Goal: Communication & Community: Answer question/provide support

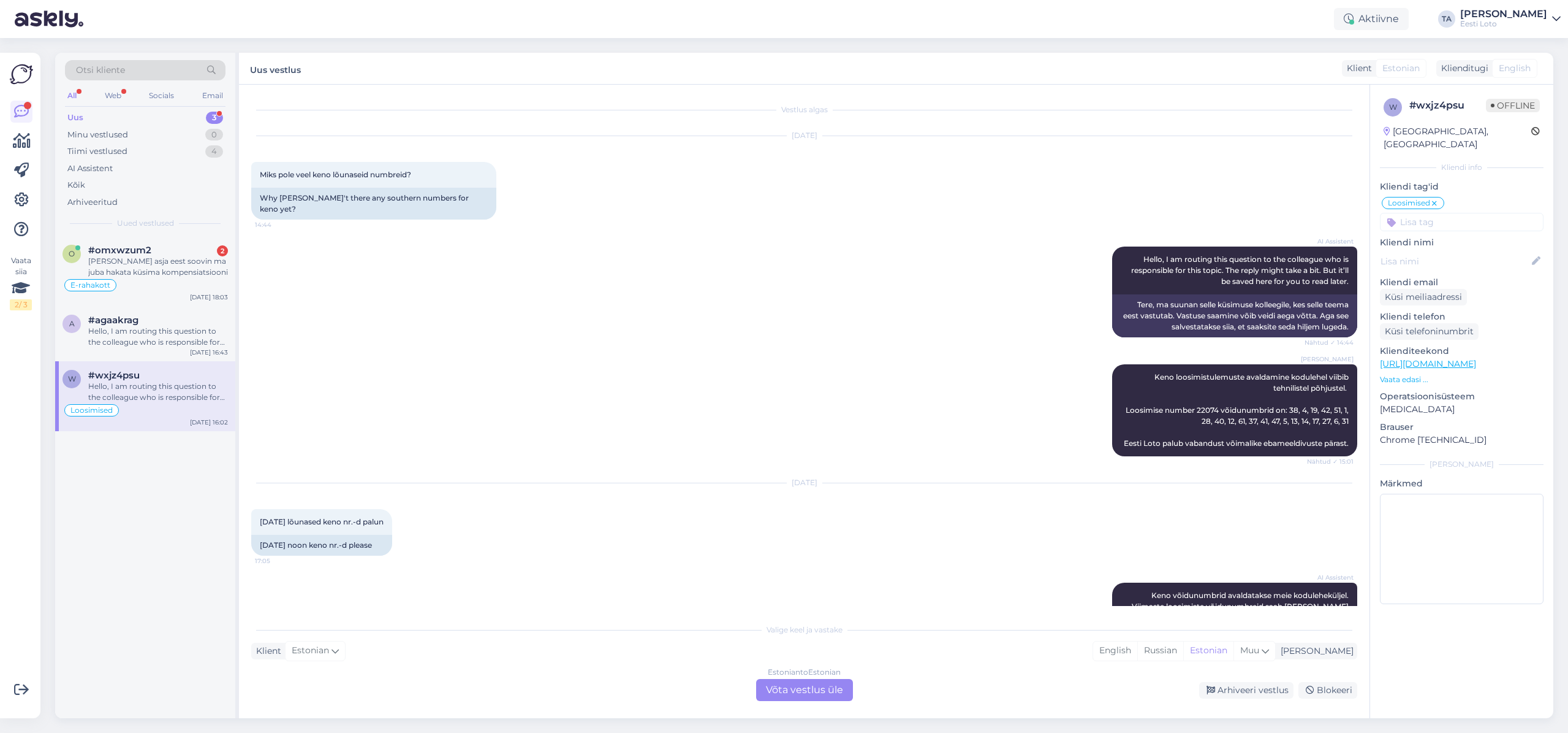
scroll to position [2410, 0]
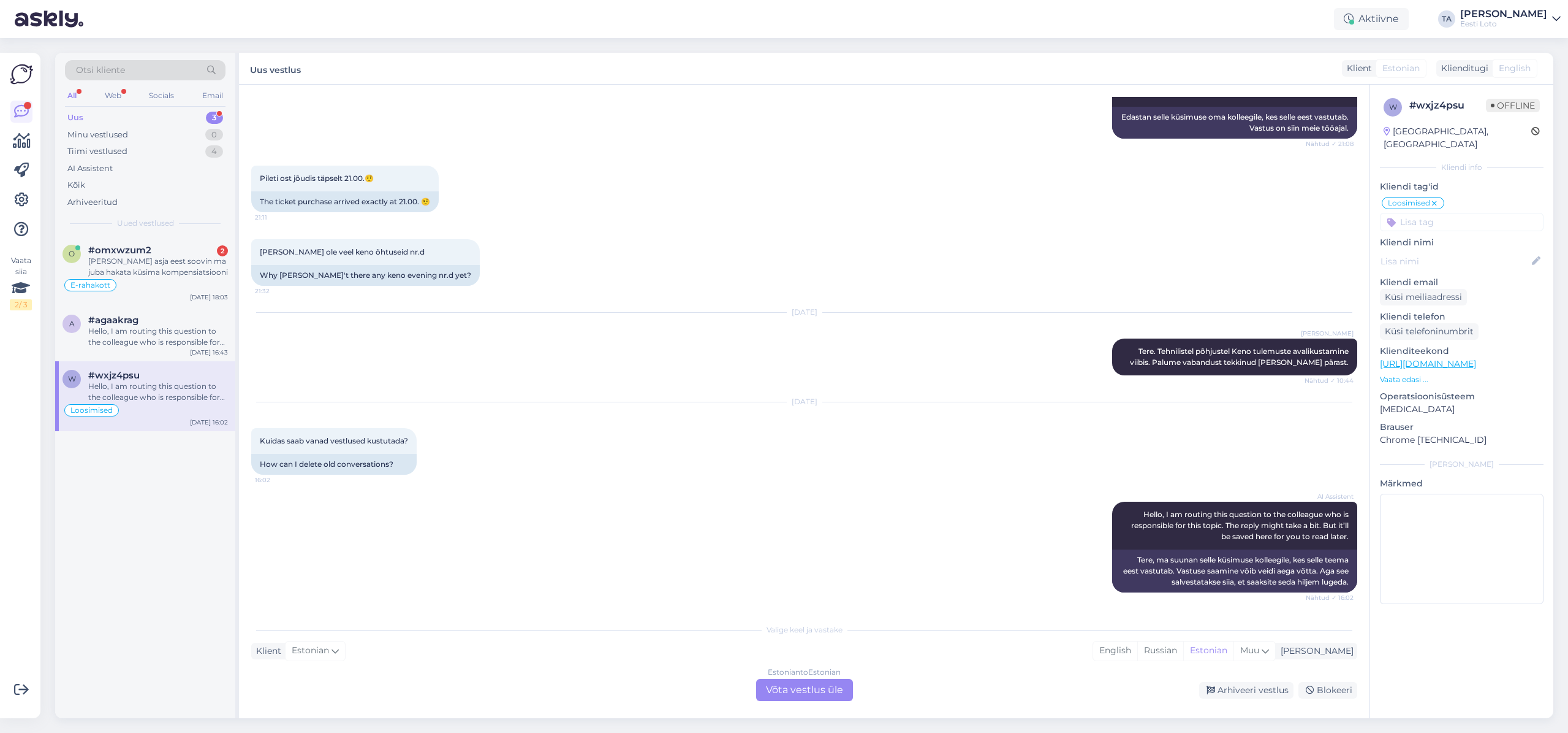
click at [77, 115] on div "Uus" at bounding box center [75, 118] width 16 height 13
click at [130, 250] on span "#omxwzum2" at bounding box center [119, 250] width 63 height 11
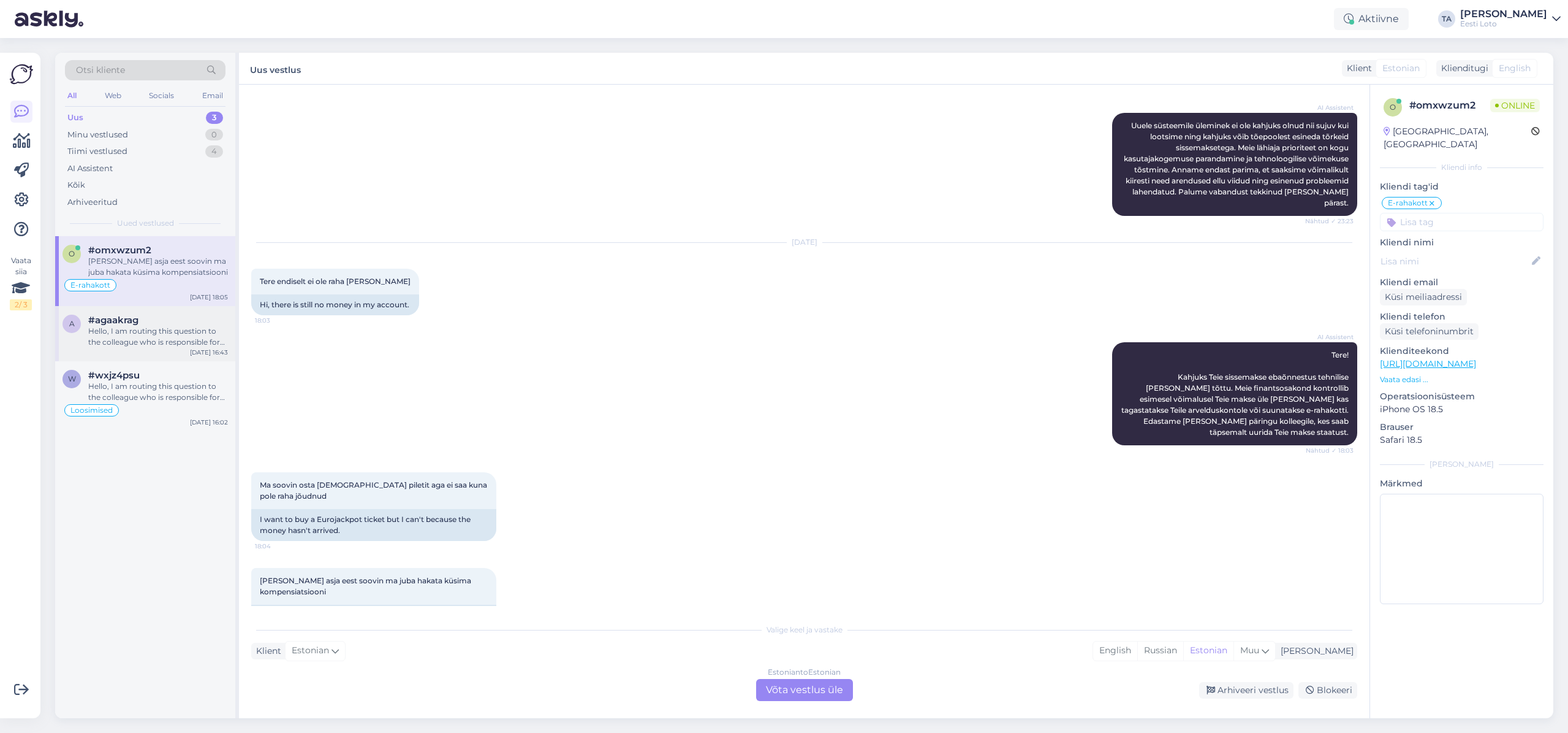
click at [134, 324] on span "#agaakrag" at bounding box center [113, 320] width 50 height 11
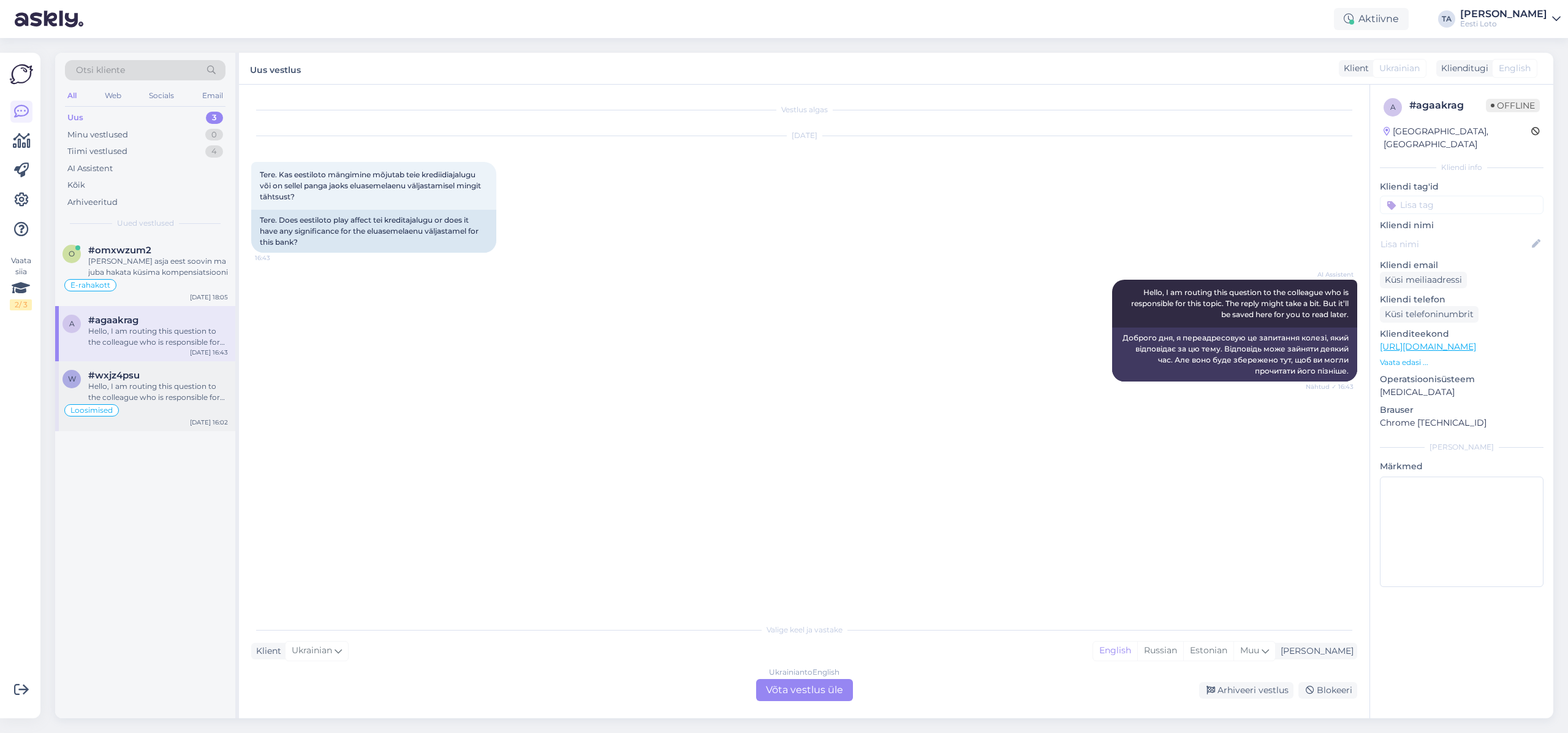
click at [183, 382] on div "Hello, I am routing this question to the colleague who is responsible for this …" at bounding box center [157, 392] width 140 height 22
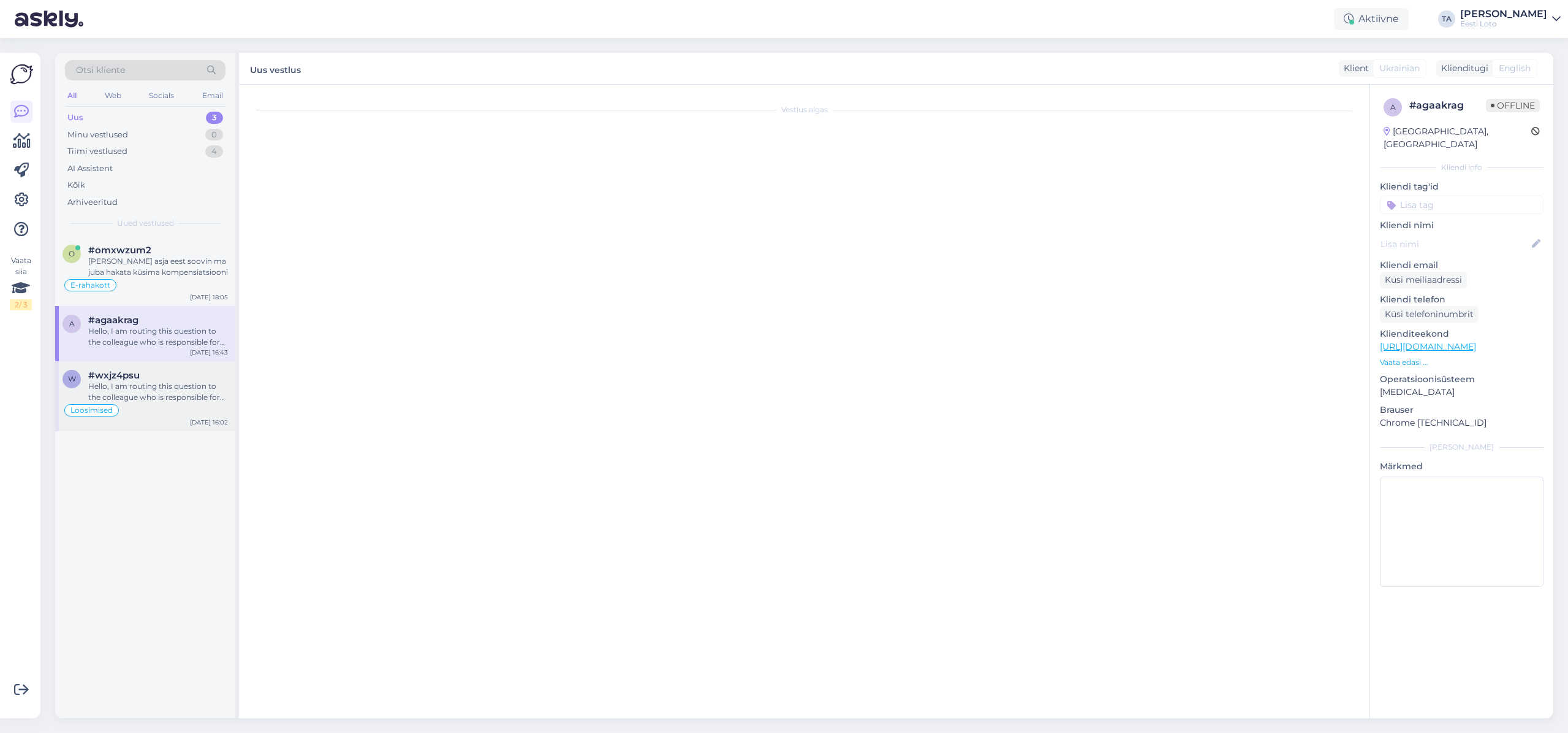
scroll to position [2410, 0]
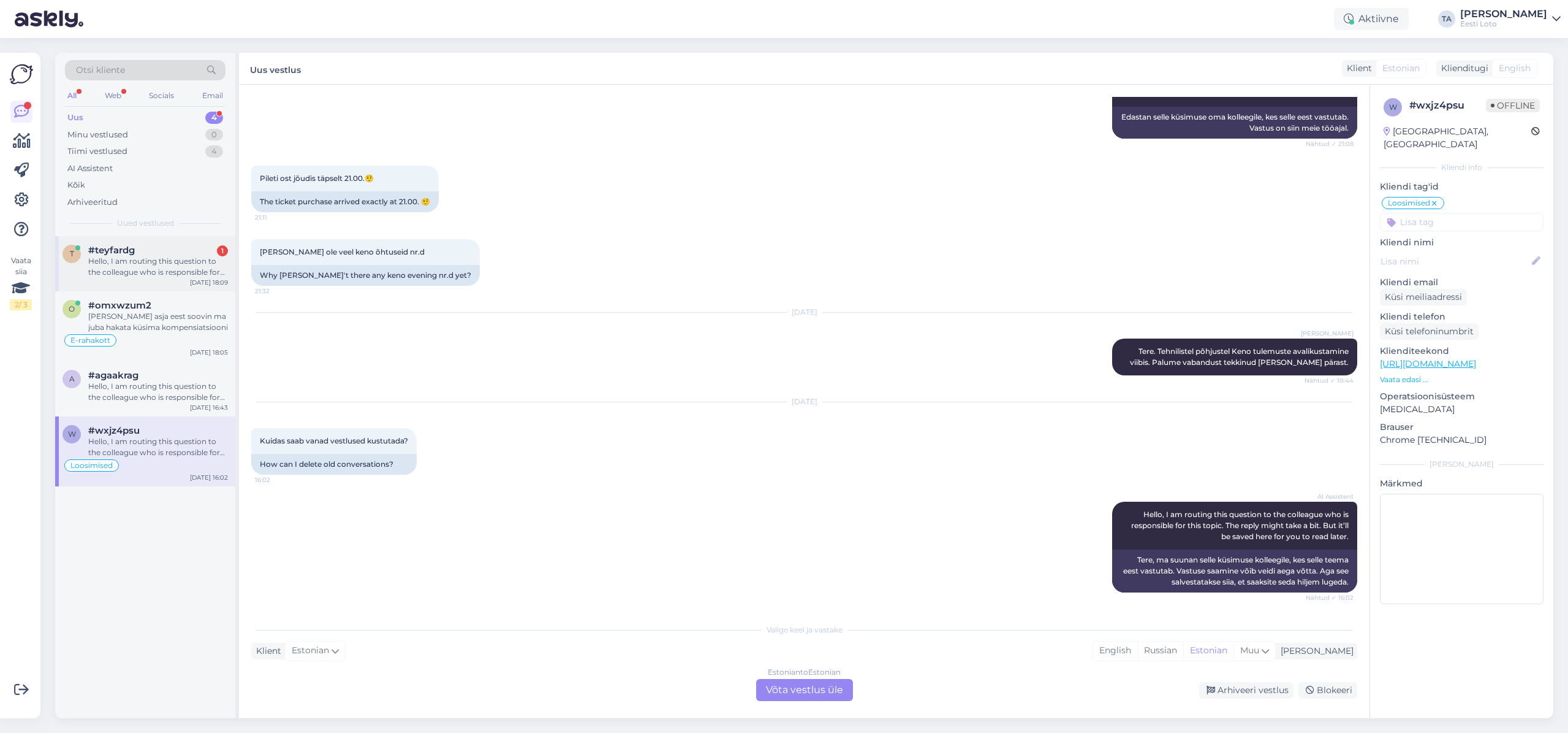
click at [106, 266] on div "Hello, I am routing this question to the colleague who is responsible for this …" at bounding box center [157, 267] width 140 height 22
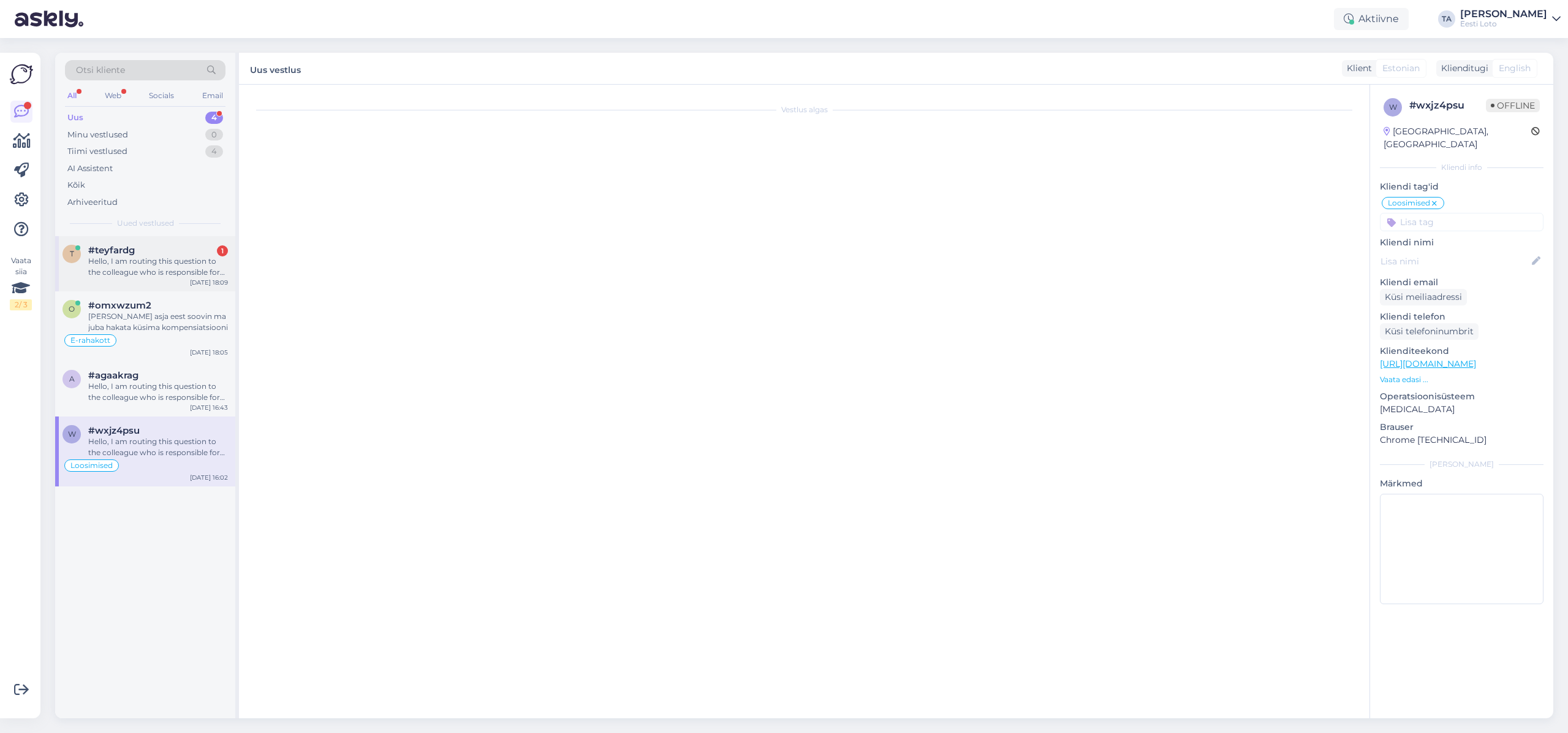
scroll to position [67, 0]
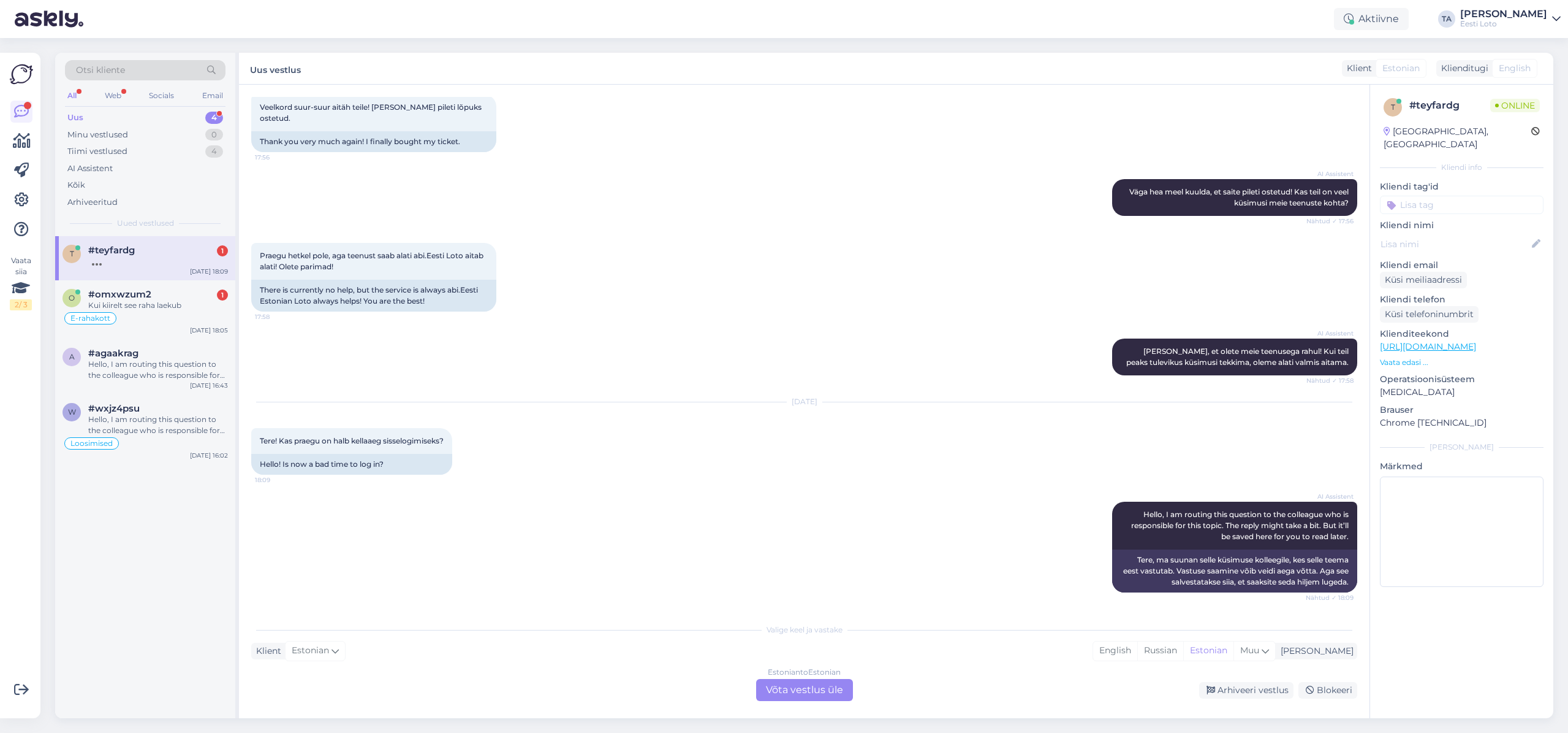
click at [106, 117] on div "Uus 4" at bounding box center [145, 118] width 160 height 17
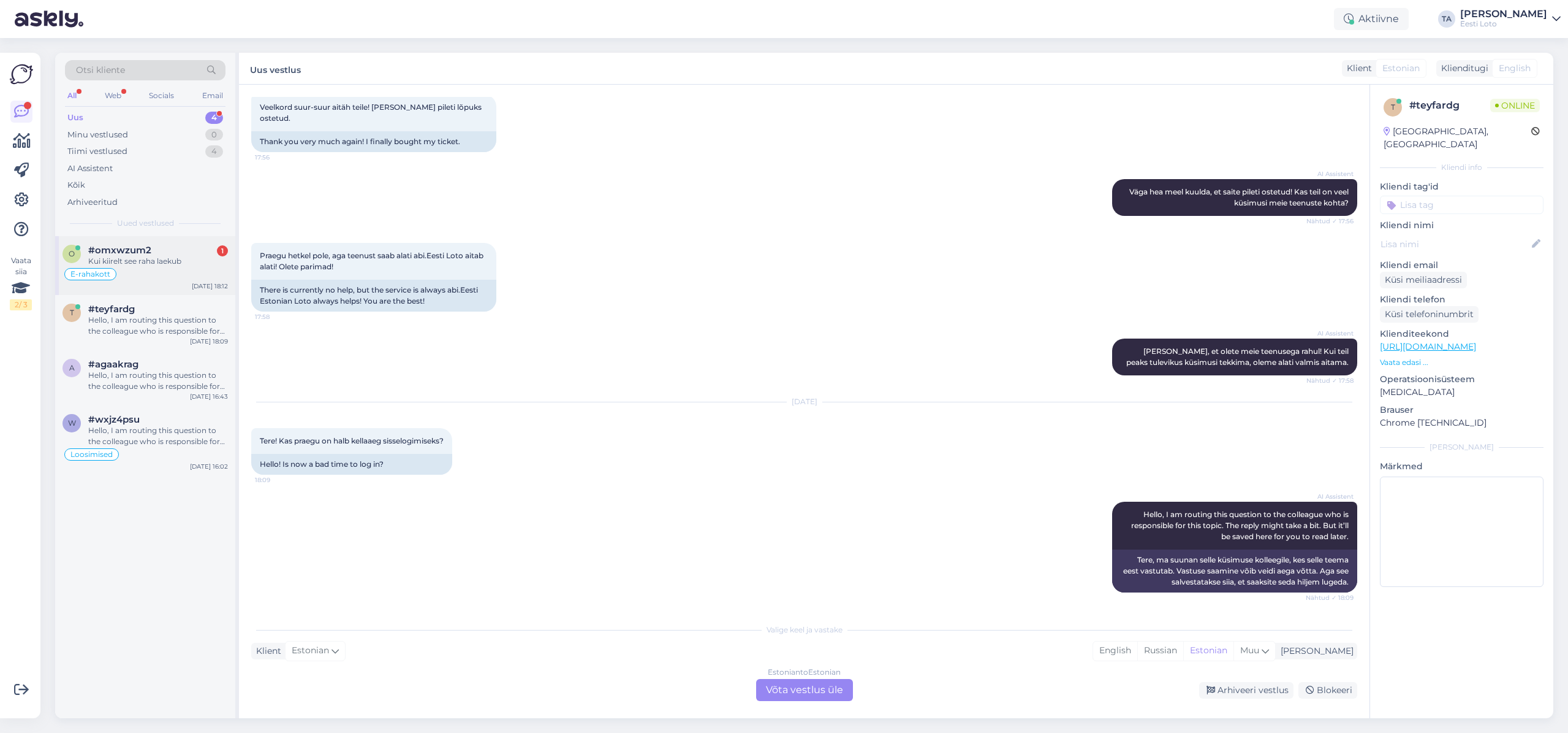
click at [112, 251] on span "#omxwzum2" at bounding box center [119, 250] width 63 height 11
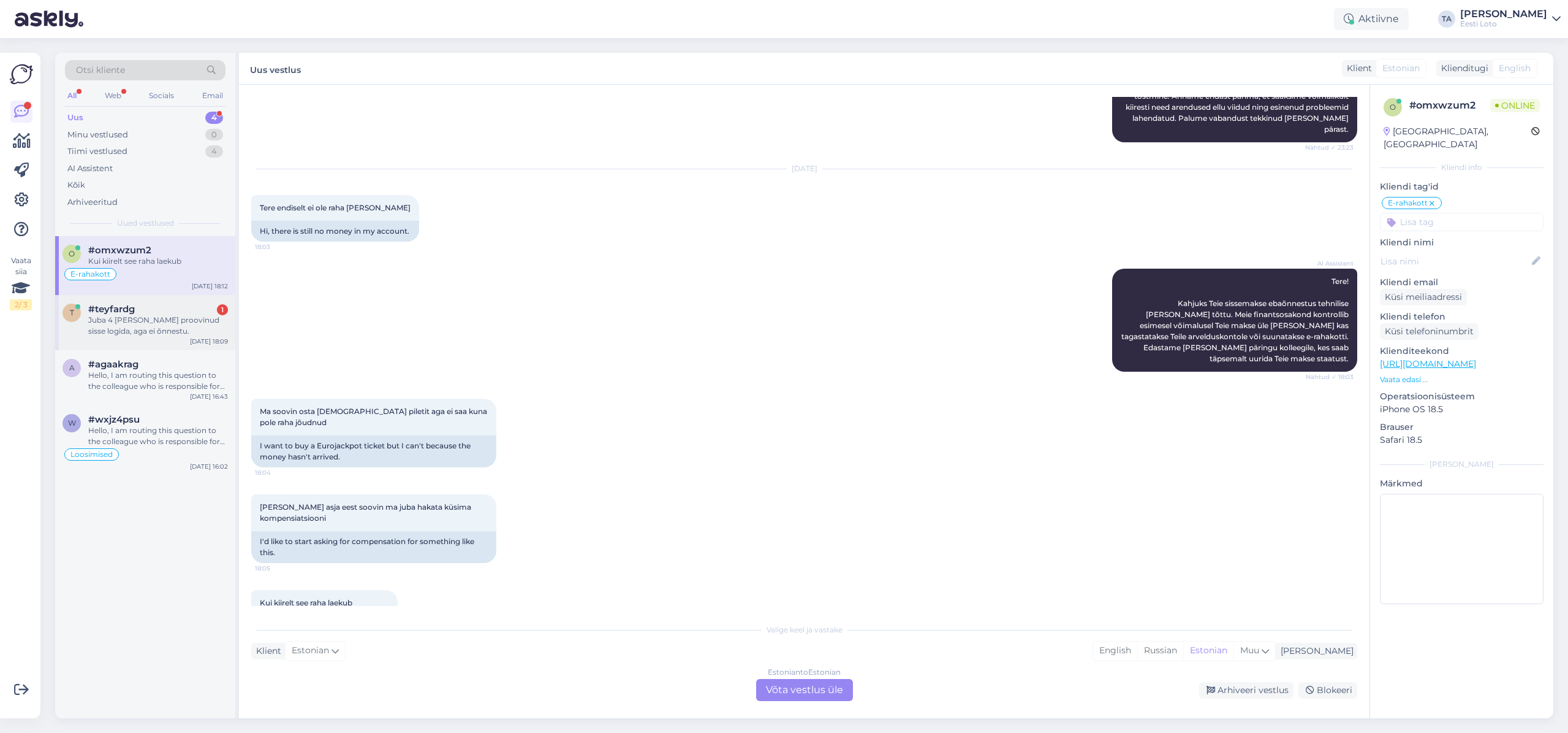
click at [137, 314] on div "#teyfardg 1" at bounding box center [157, 308] width 140 height 11
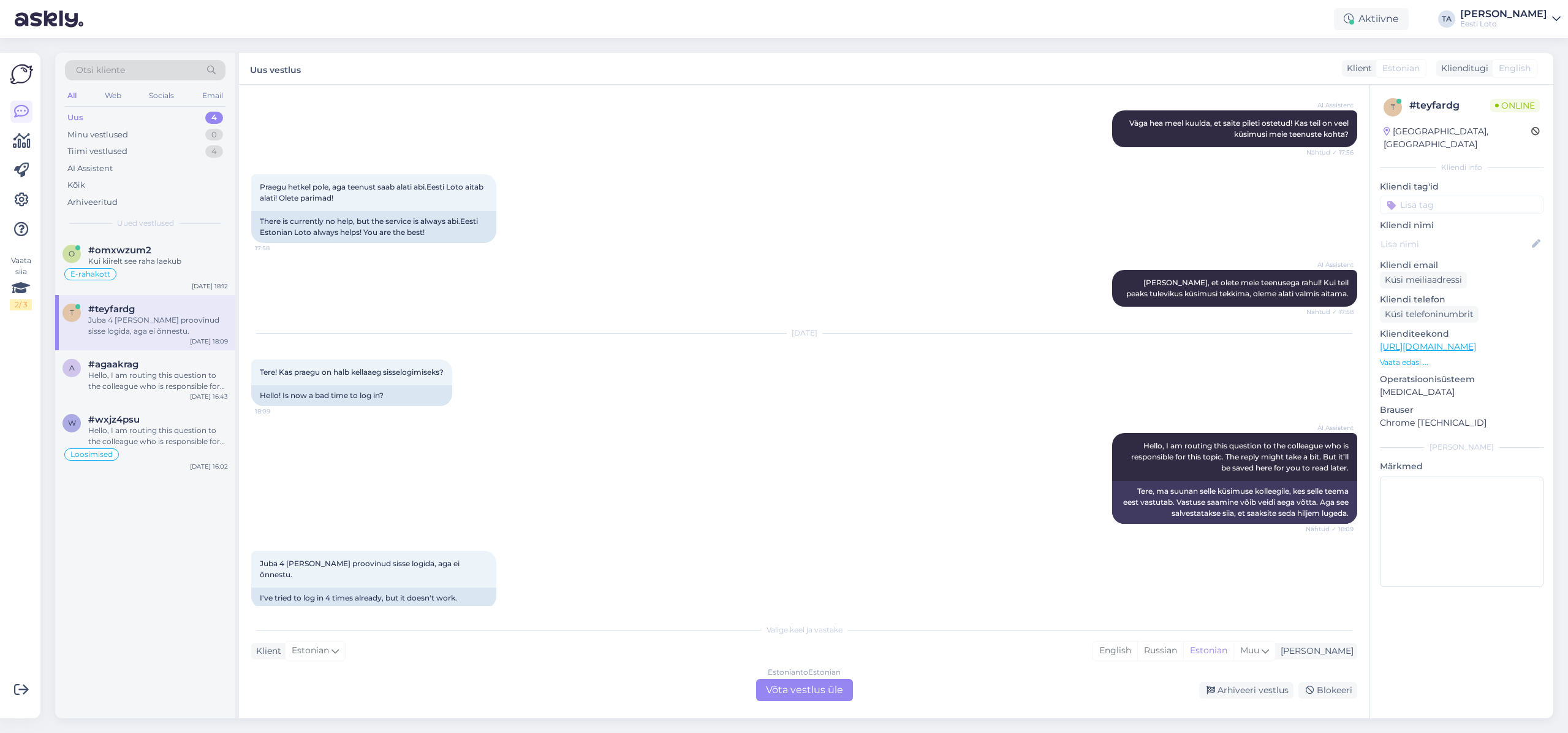
scroll to position [141, 0]
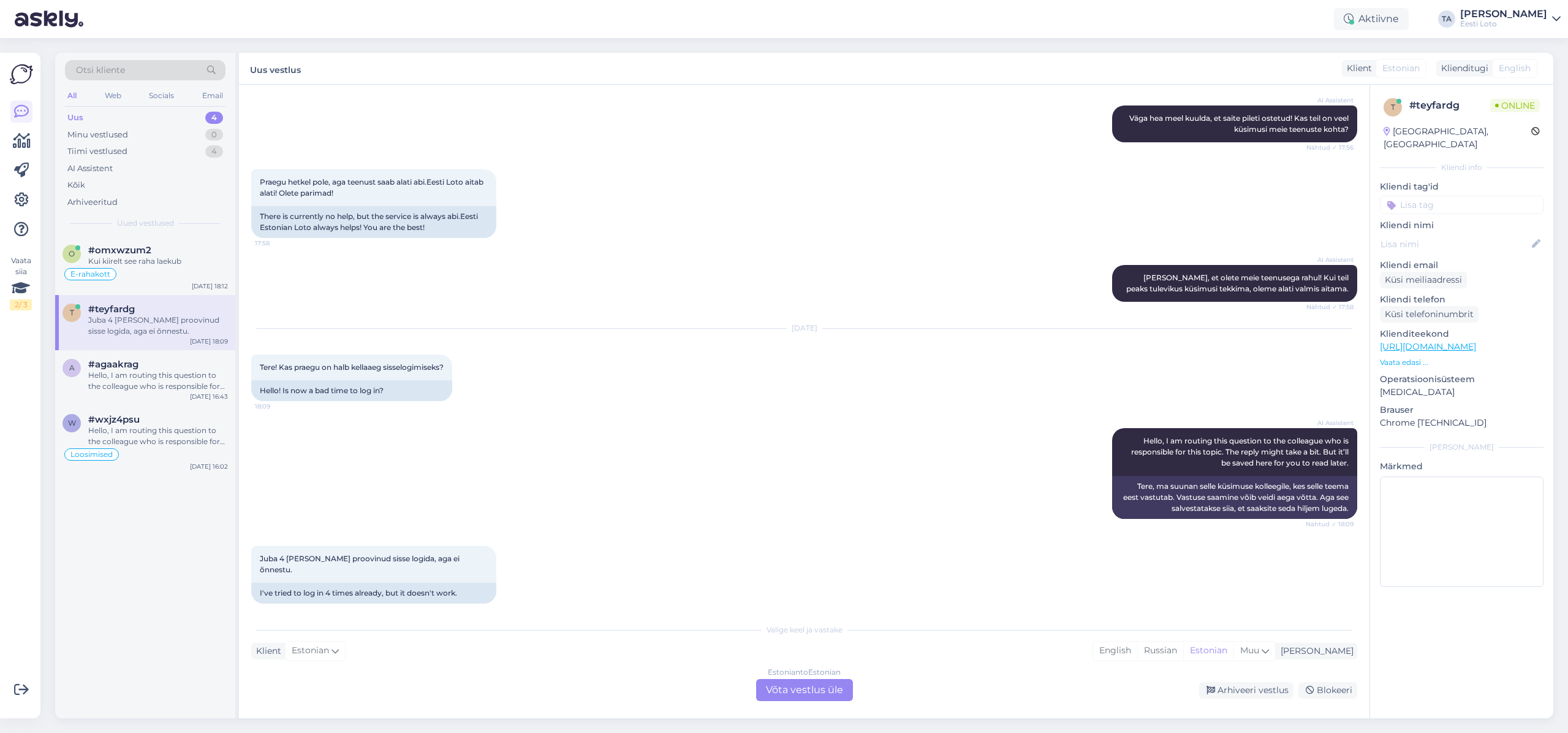
click at [800, 689] on div "Estonian to Estonian Võta vestlus üle" at bounding box center [804, 690] width 97 height 22
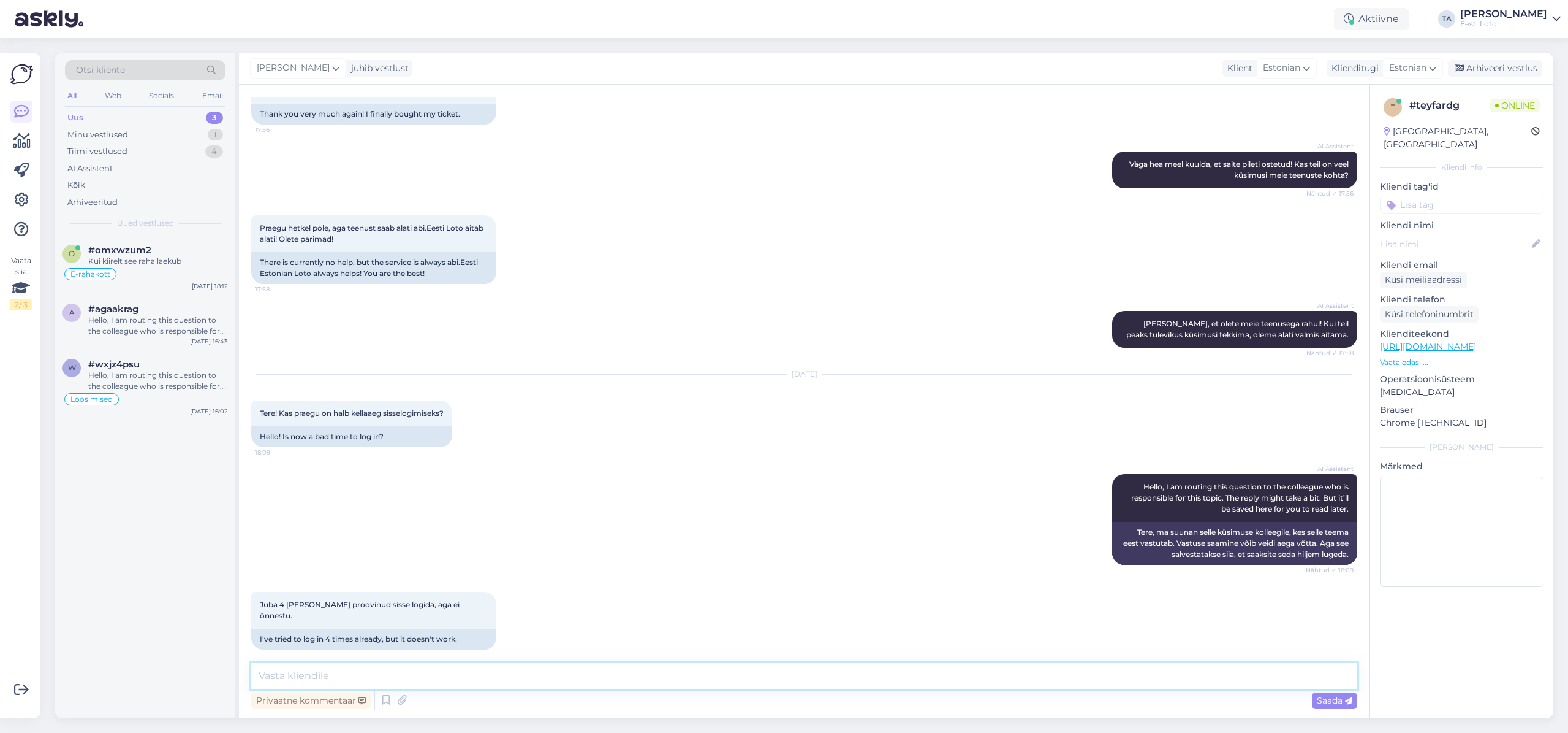
click at [444, 677] on textarea at bounding box center [804, 675] width 1106 height 26
type textarea "Tere. Palun täpsustage millega proovite sisse logida?"
click at [1337, 697] on span "Saada" at bounding box center [1334, 700] width 35 height 11
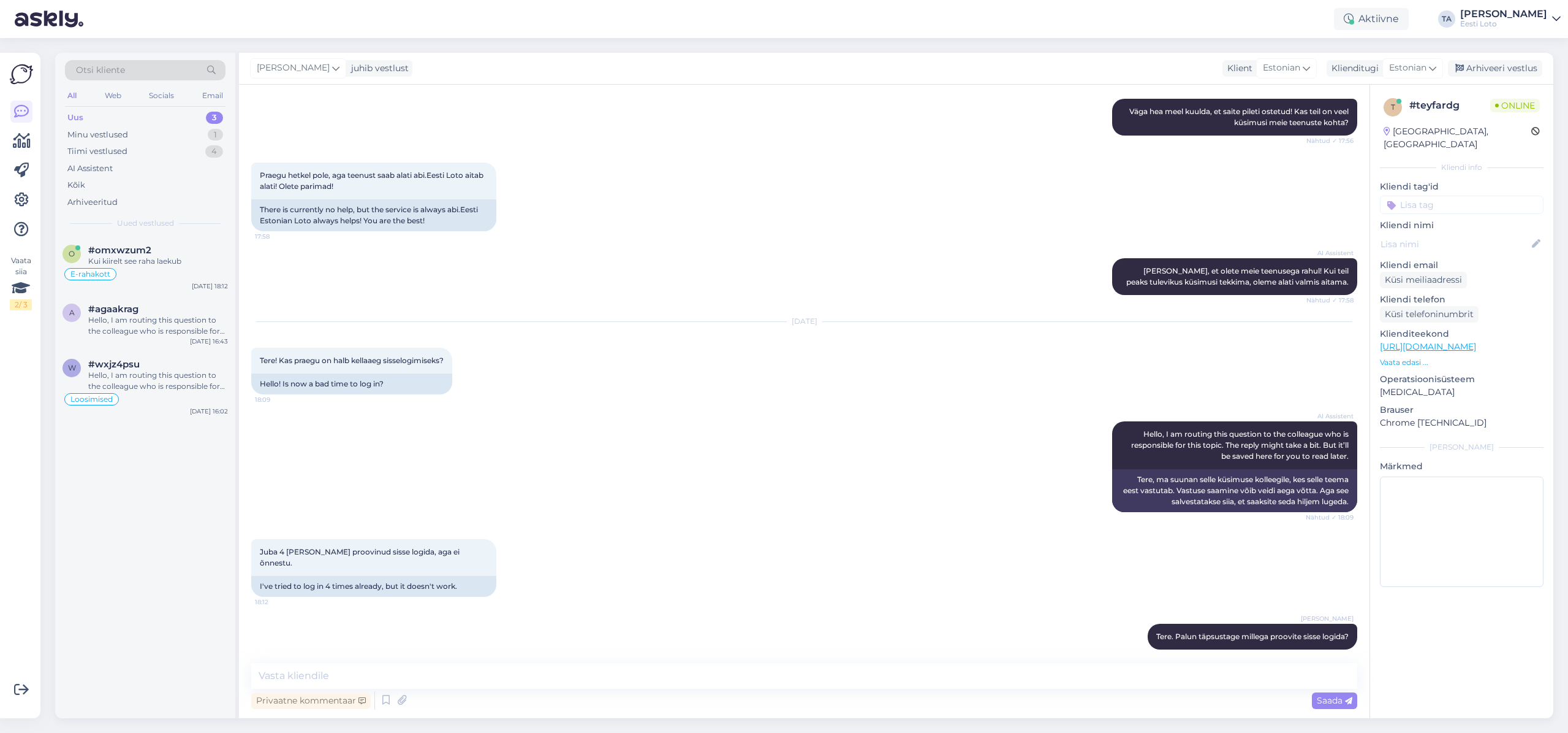
click at [1407, 195] on input at bounding box center [1462, 204] width 163 height 18
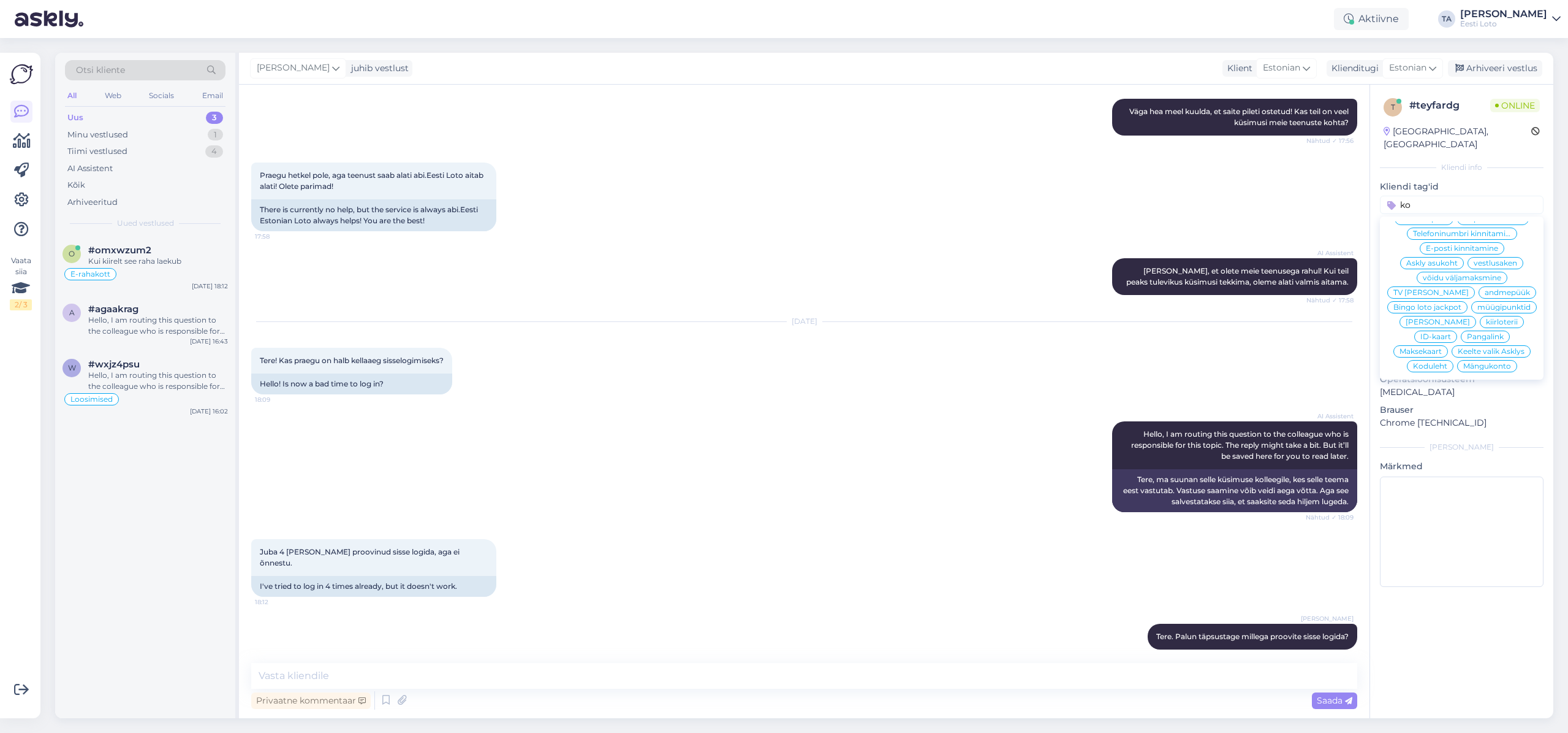
scroll to position [0, 0]
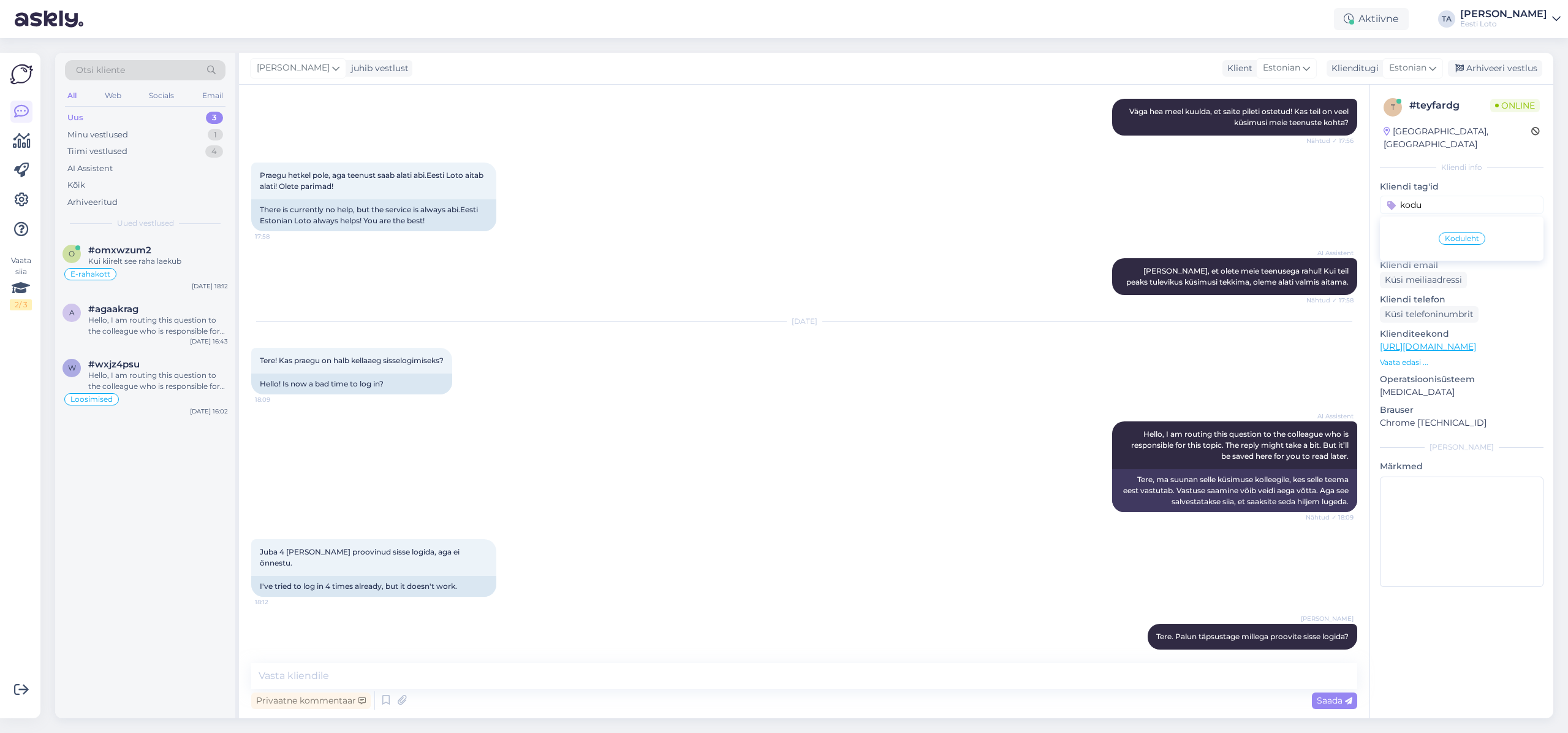
type input "kodu"
click at [1470, 232] on div "Koduleht" at bounding box center [1462, 238] width 47 height 13
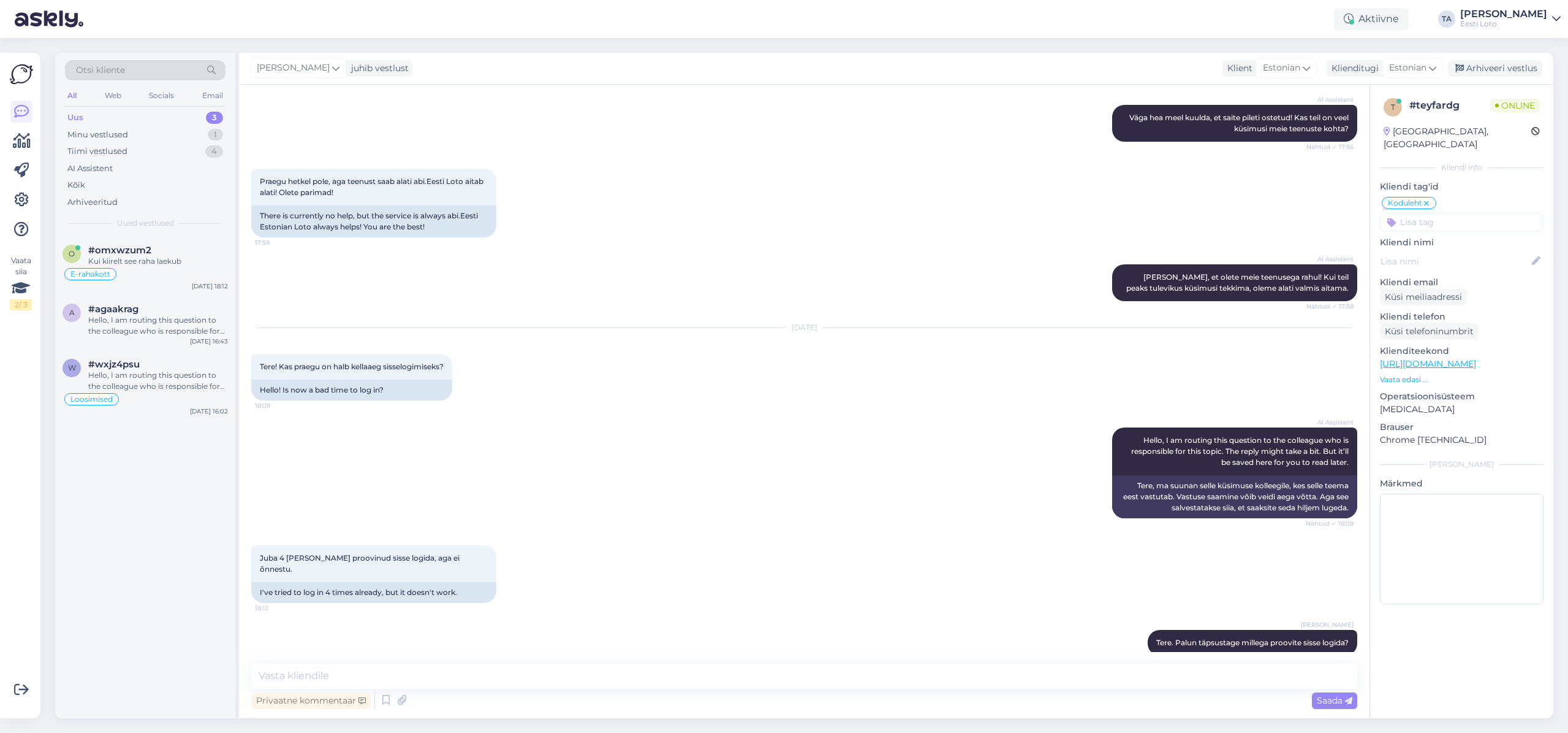
scroll to position [148, 0]
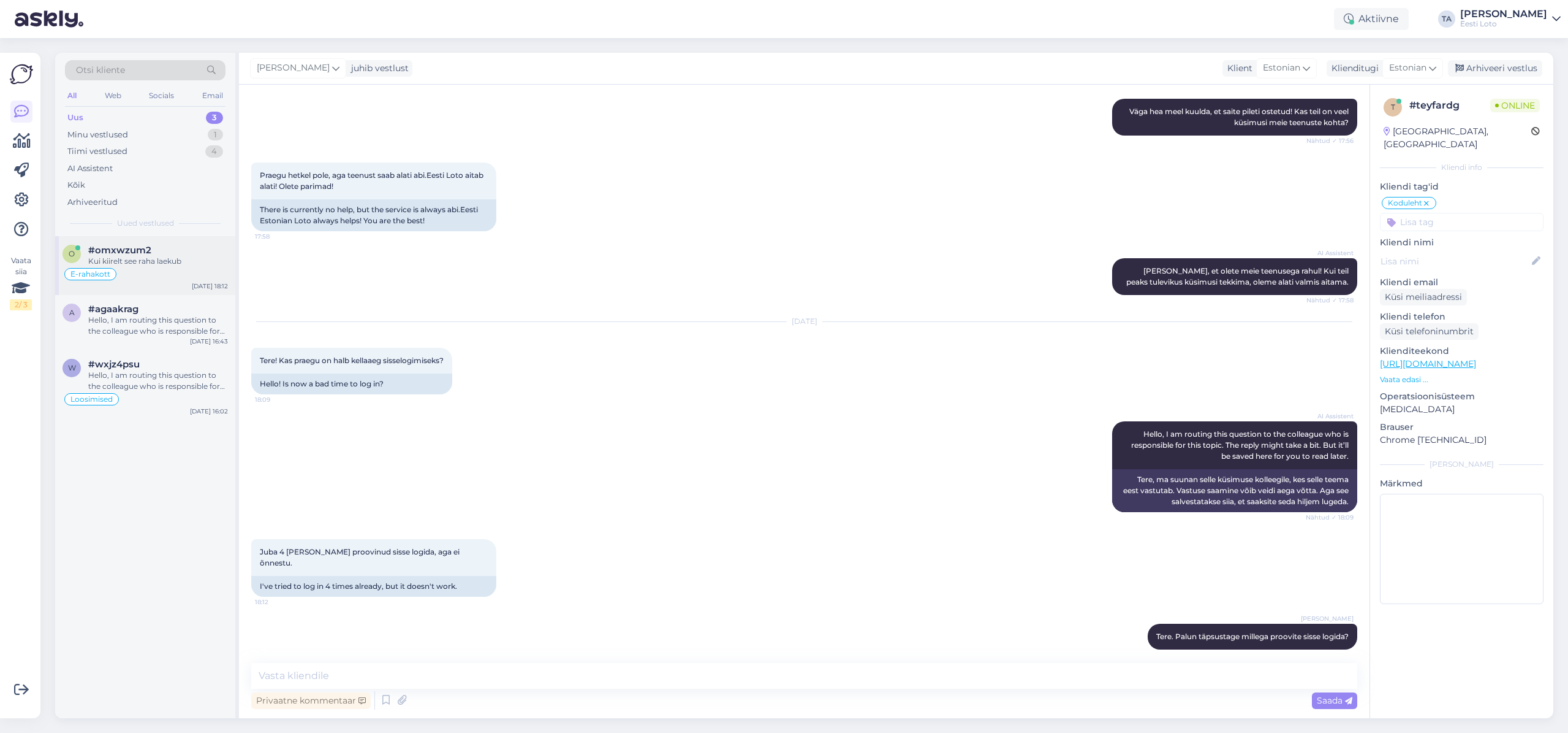
click at [156, 263] on div "Kui kiirelt see raha laekub" at bounding box center [157, 261] width 140 height 11
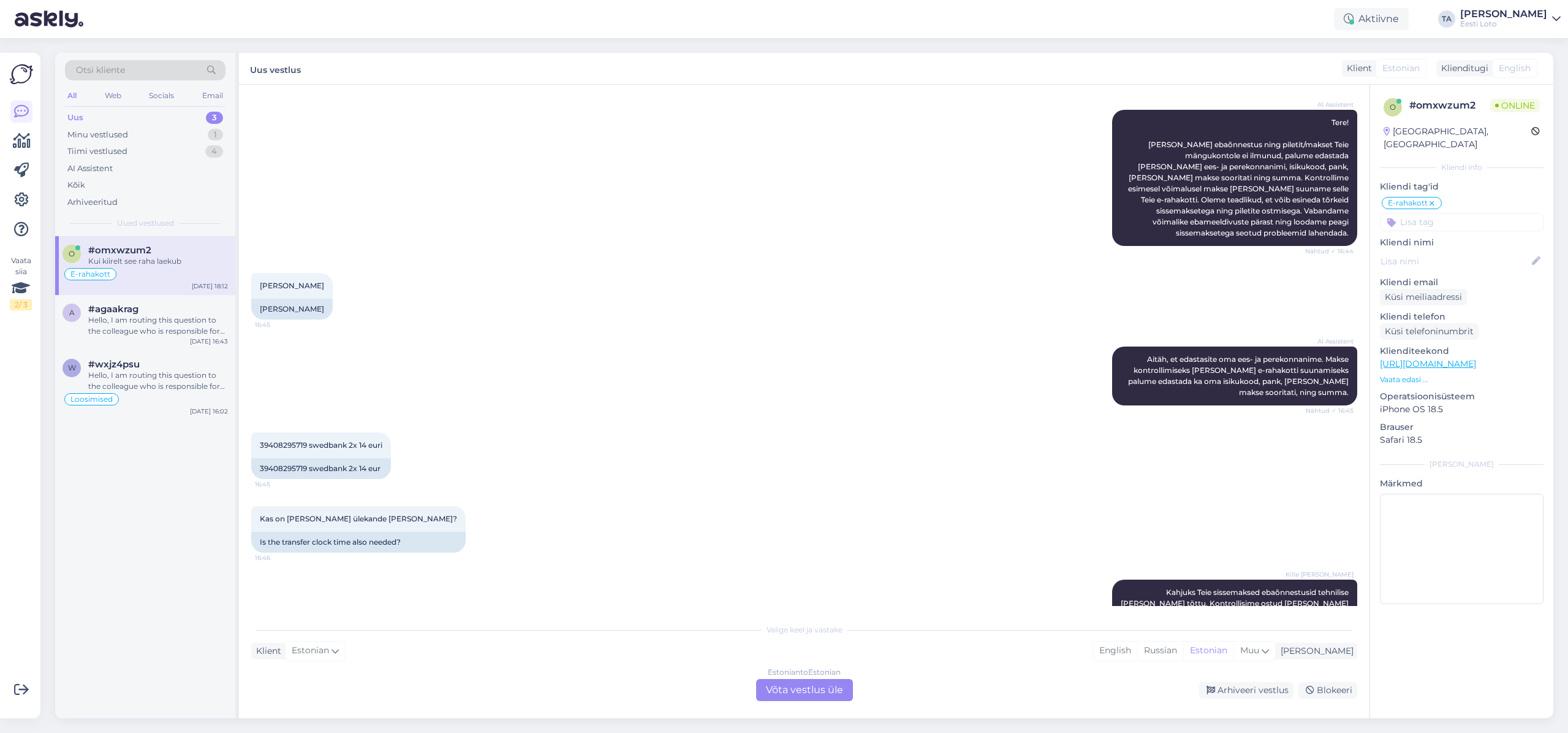
scroll to position [1931, 0]
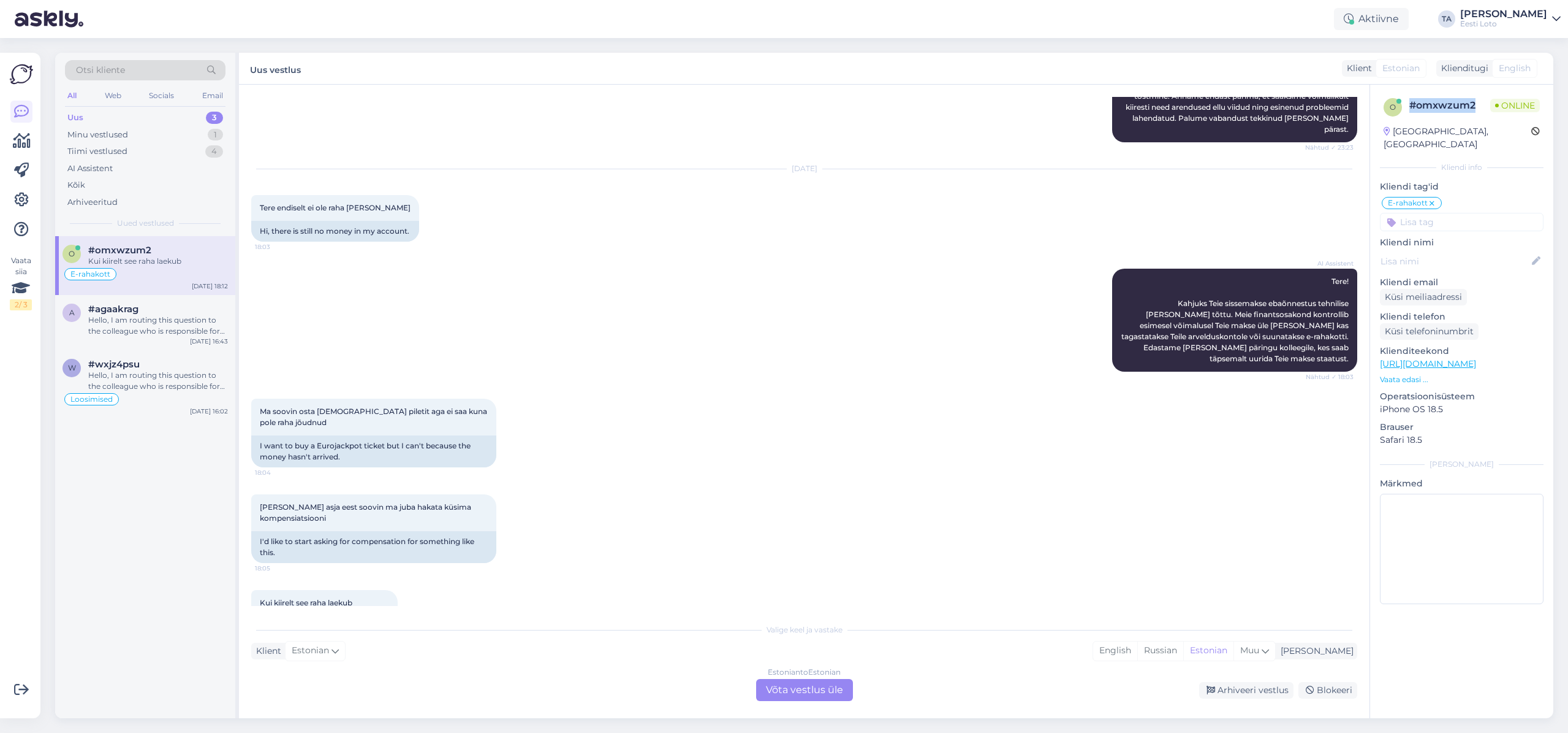
drag, startPoint x: 1477, startPoint y: 106, endPoint x: 1409, endPoint y: 106, distance: 68.0
click at [1410, 106] on div "# omxwzum2" at bounding box center [1450, 106] width 81 height 15
copy div "# omxwzum2"
click at [138, 321] on div "Hello, I am routing this question to the colleague who is responsible for this …" at bounding box center [157, 325] width 140 height 22
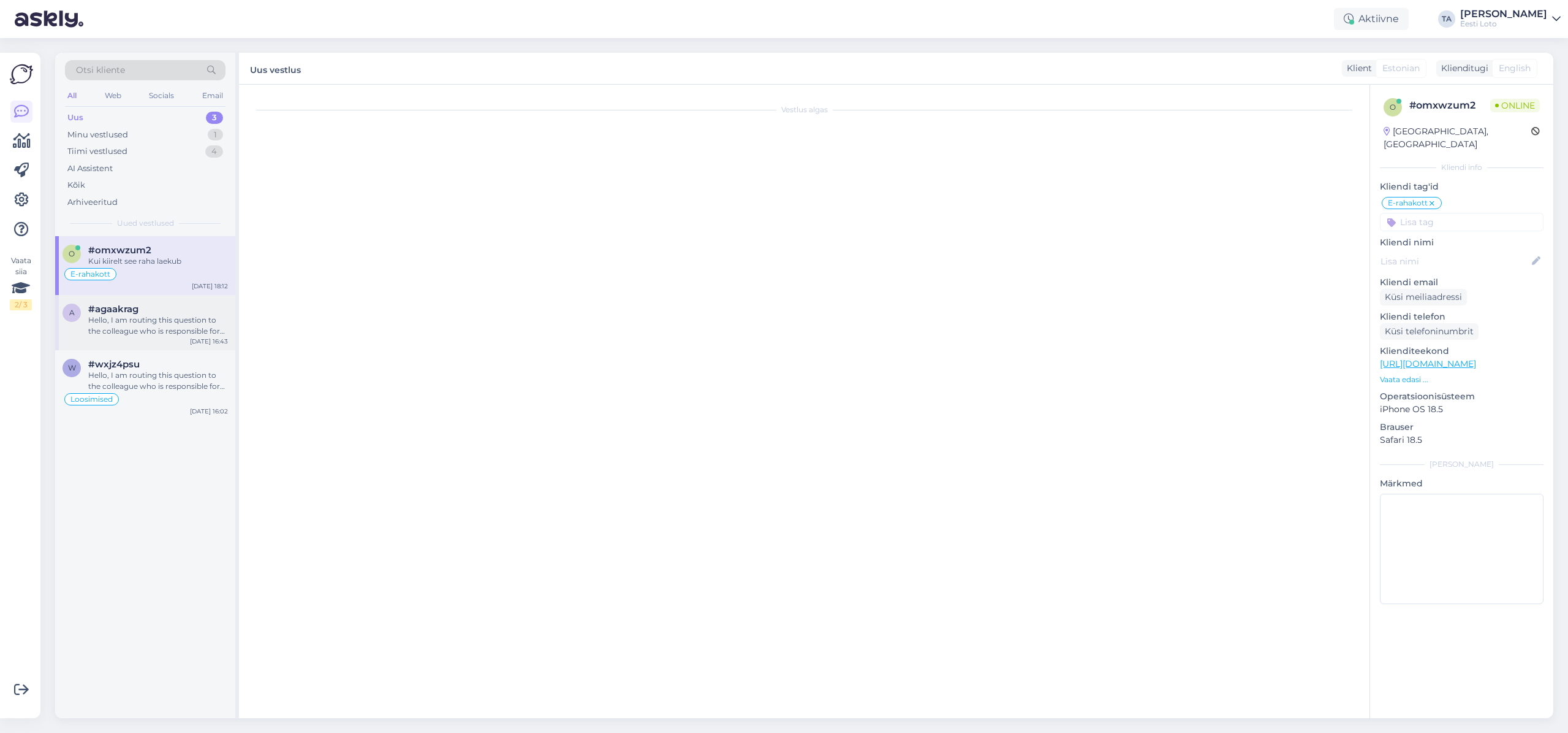
scroll to position [0, 0]
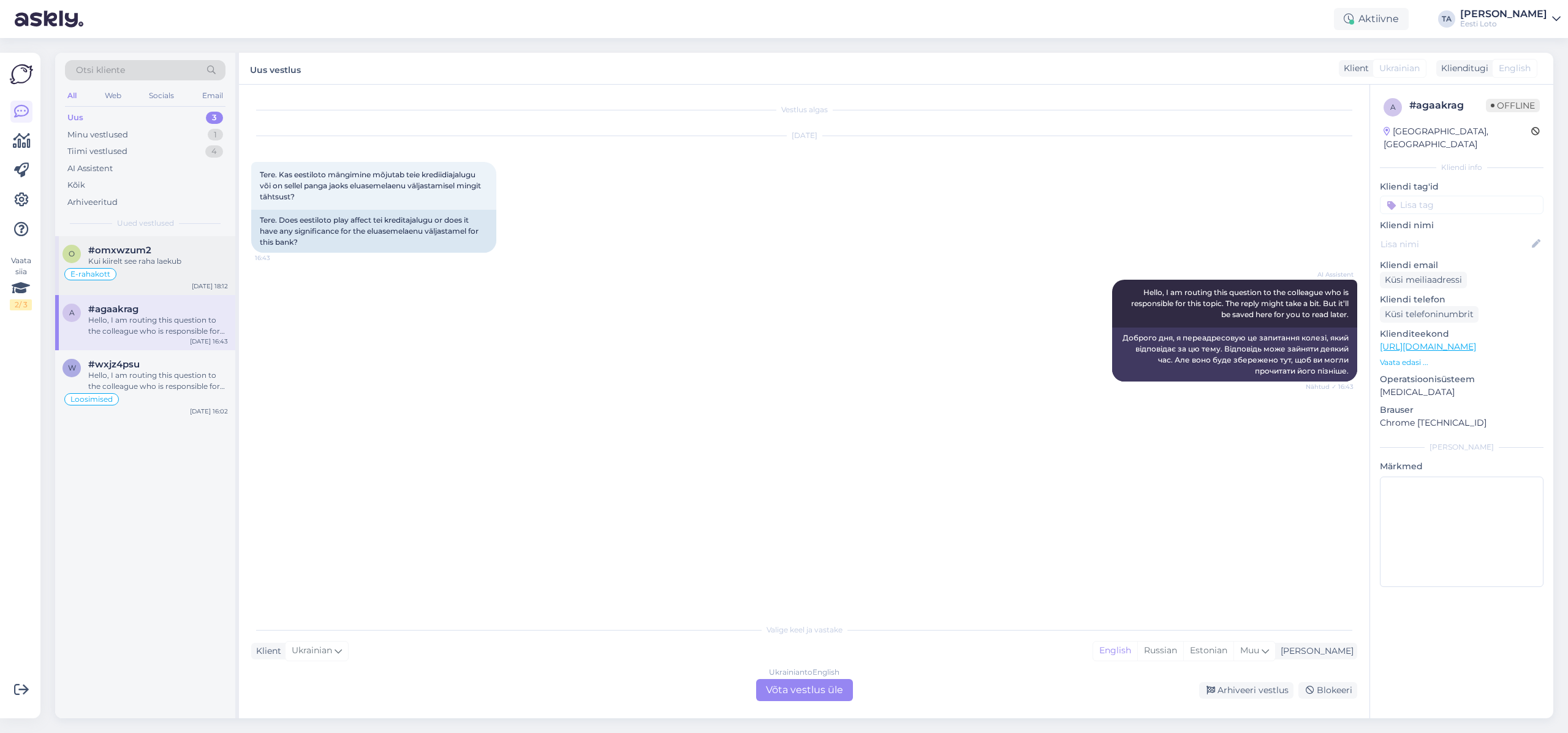
click at [131, 254] on span "#omxwzum2" at bounding box center [119, 250] width 63 height 11
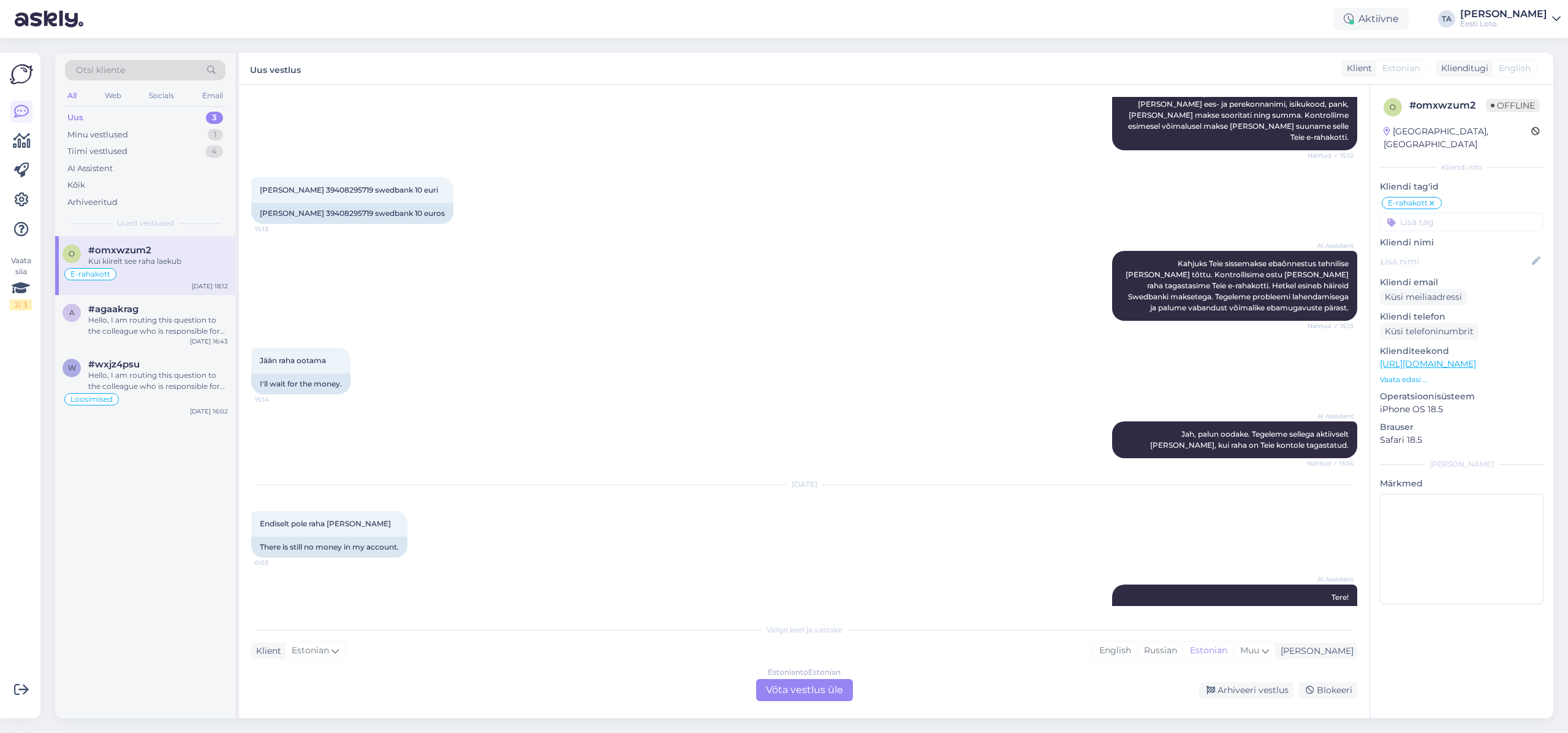
scroll to position [879, 0]
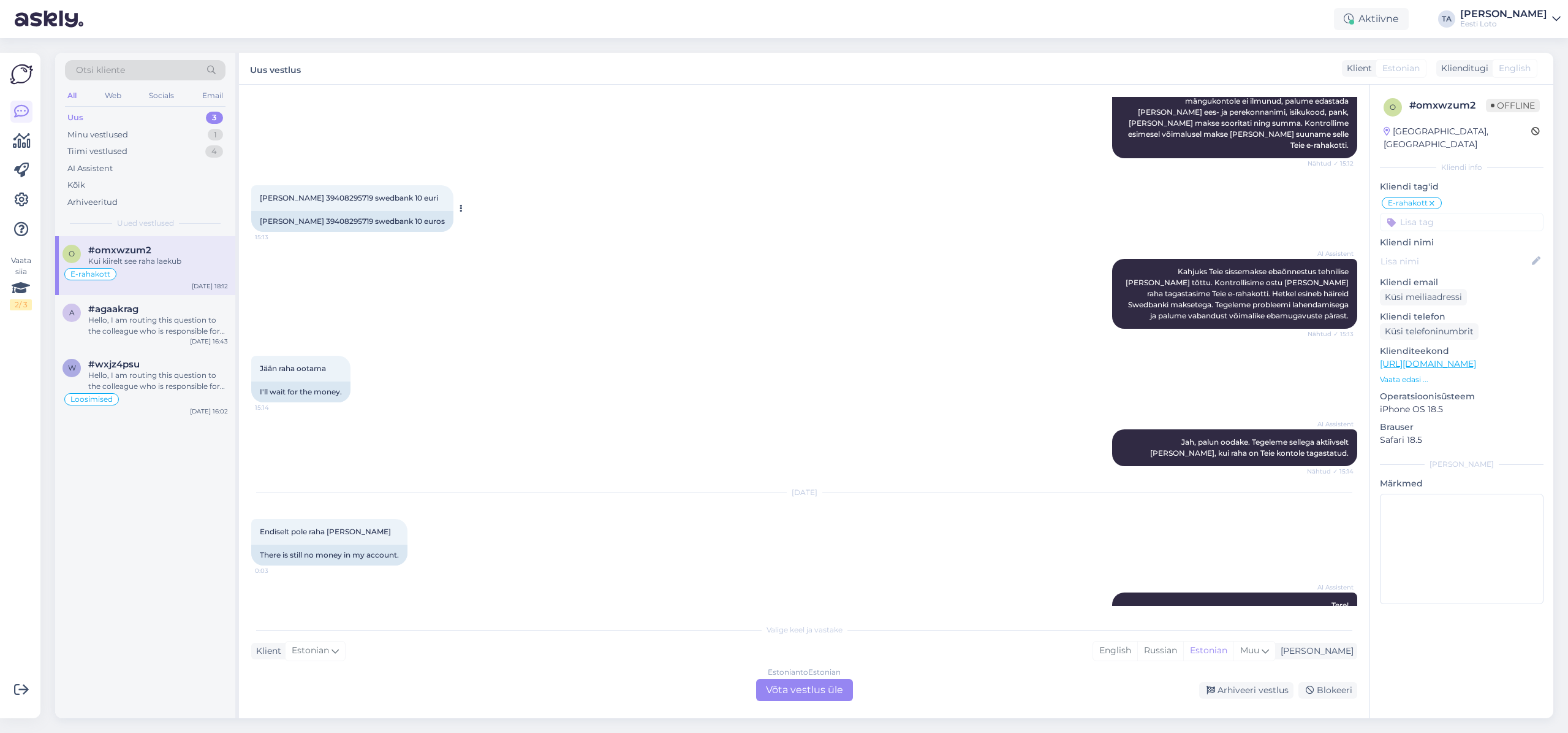
click at [329, 193] on span "[PERSON_NAME] 39408295719 swedbank 10 euri" at bounding box center [348, 197] width 178 height 9
copy span "39408295719"
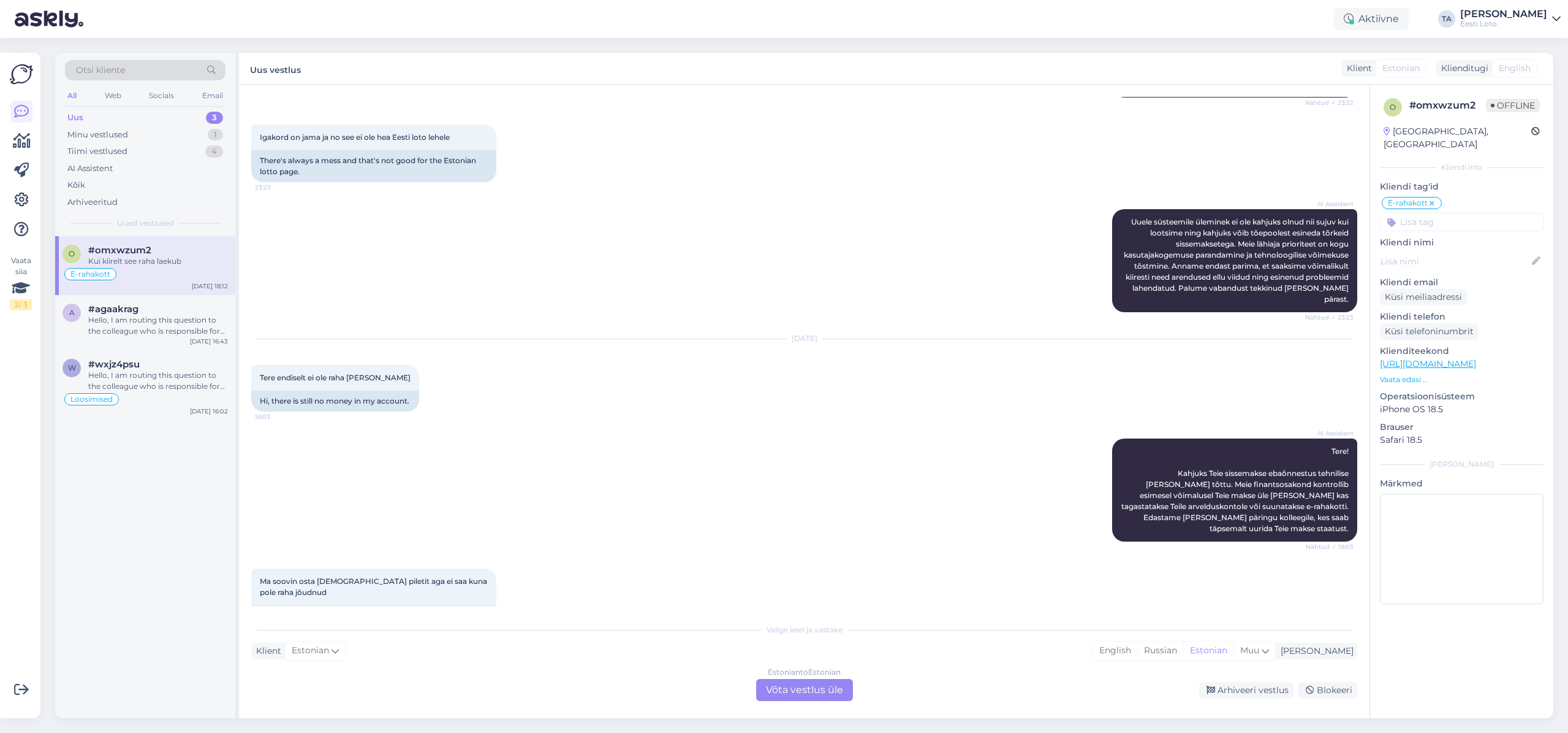
scroll to position [1931, 0]
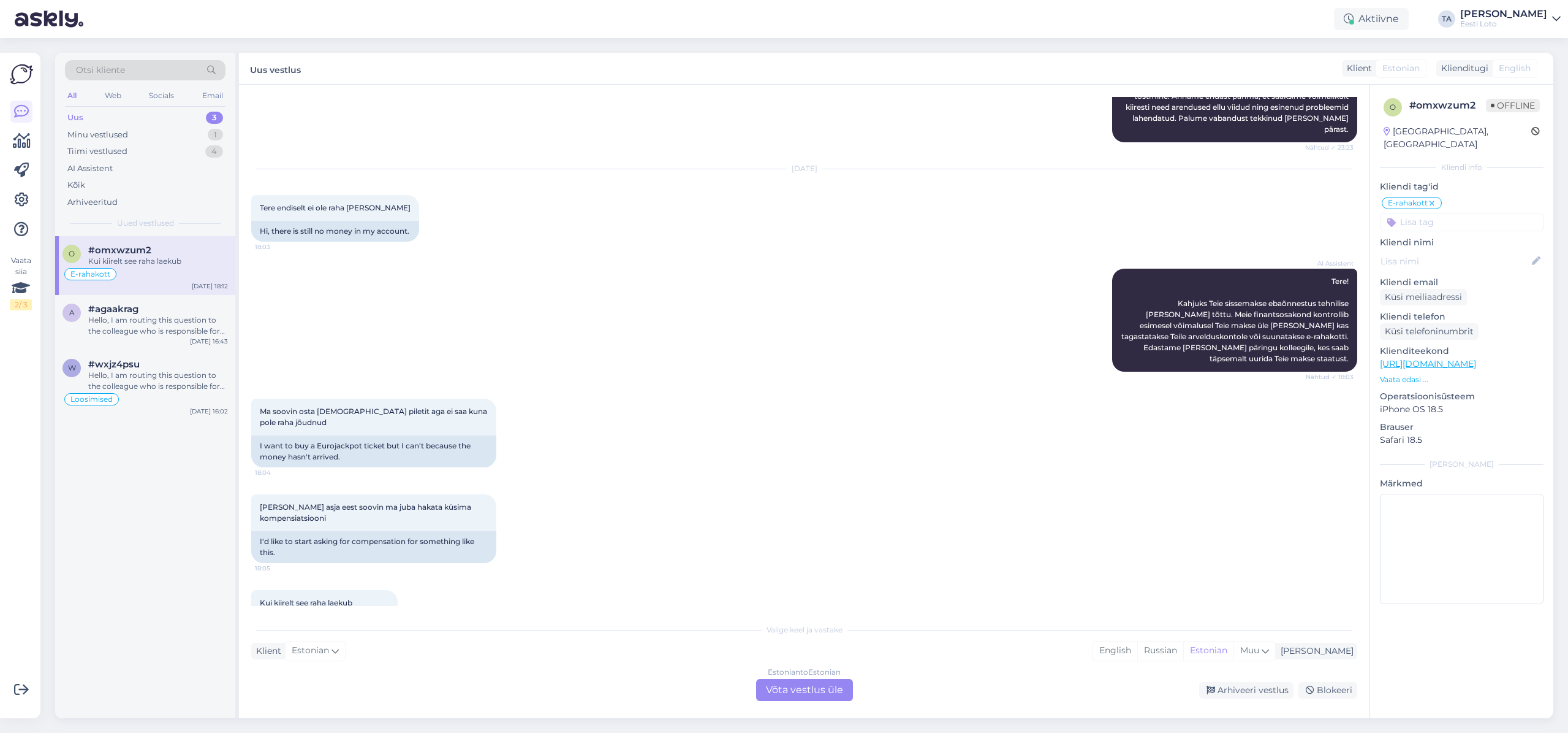
click at [820, 694] on div "Estonian to Estonian Võta vestlus üle" at bounding box center [804, 690] width 97 height 22
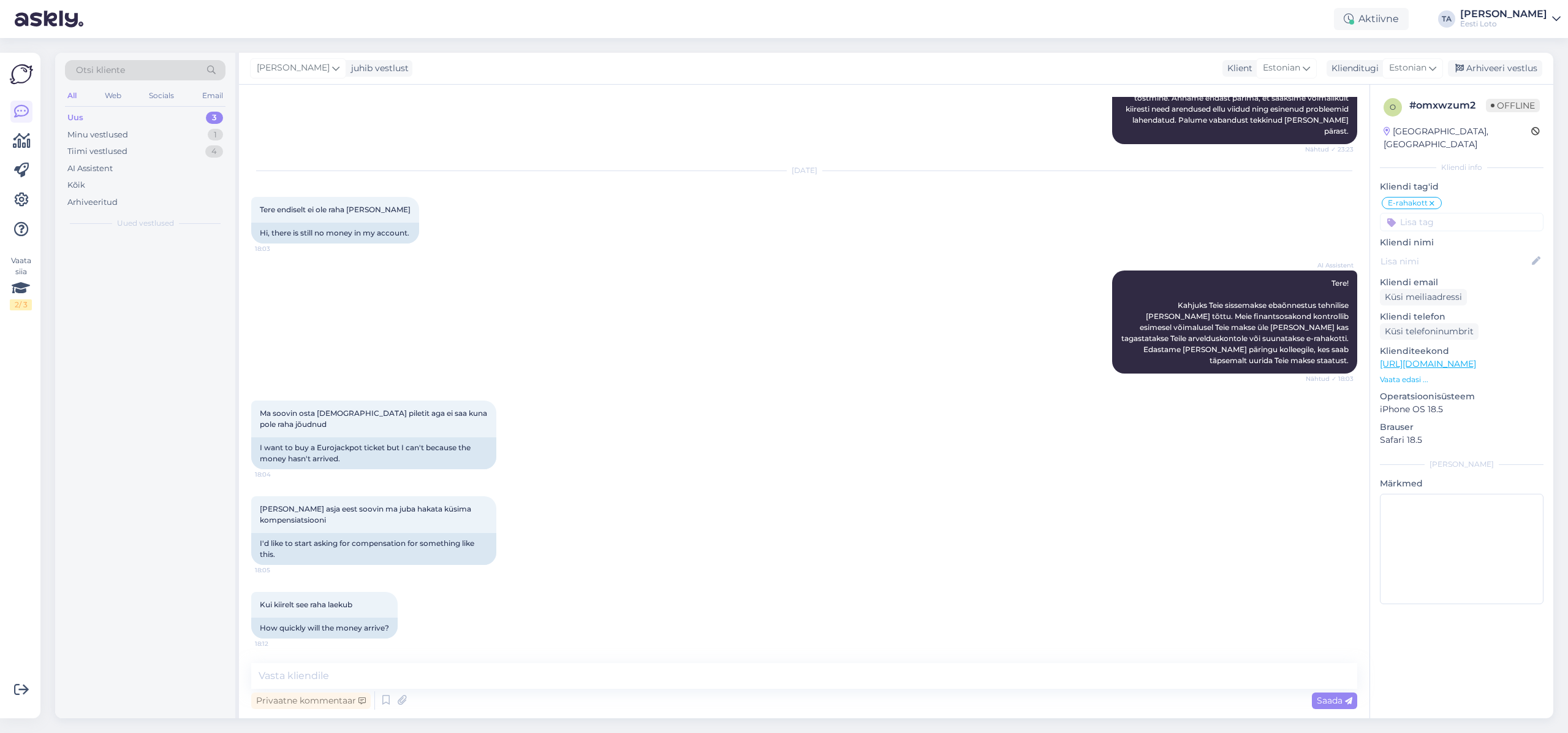
scroll to position [1885, 0]
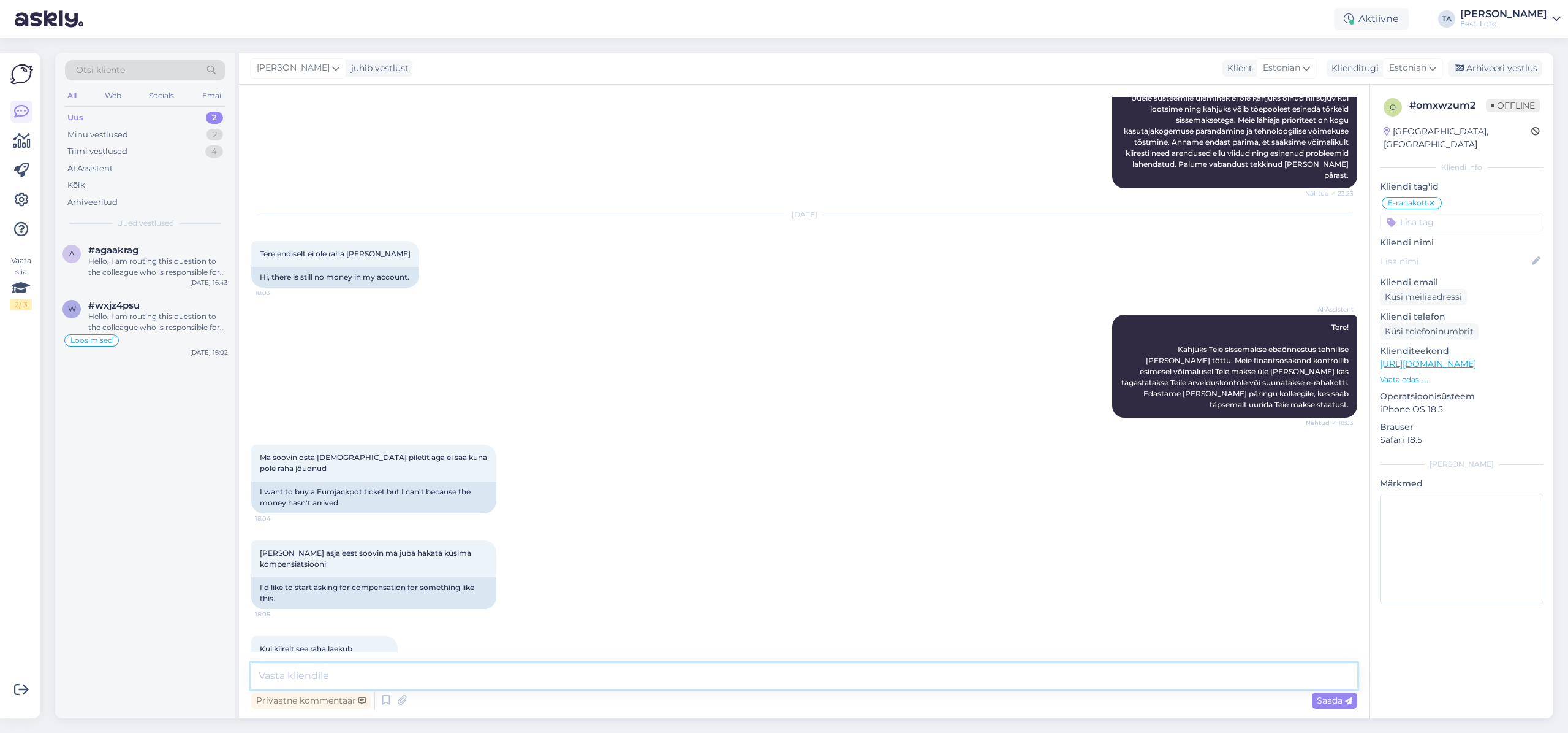
click at [342, 674] on textarea at bounding box center [804, 675] width 1106 height 26
paste textarea "Kahjuks Teie makse ebaõnnestus tehnilise [PERSON_NAME] tõttu. Kontrollisime mak…"
type textarea "Kahjuks Teie makse ebaõnnestus tehnilise [PERSON_NAME] tõttu. Kontrollisime mak…"
click at [1322, 700] on span "Saada" at bounding box center [1334, 700] width 35 height 11
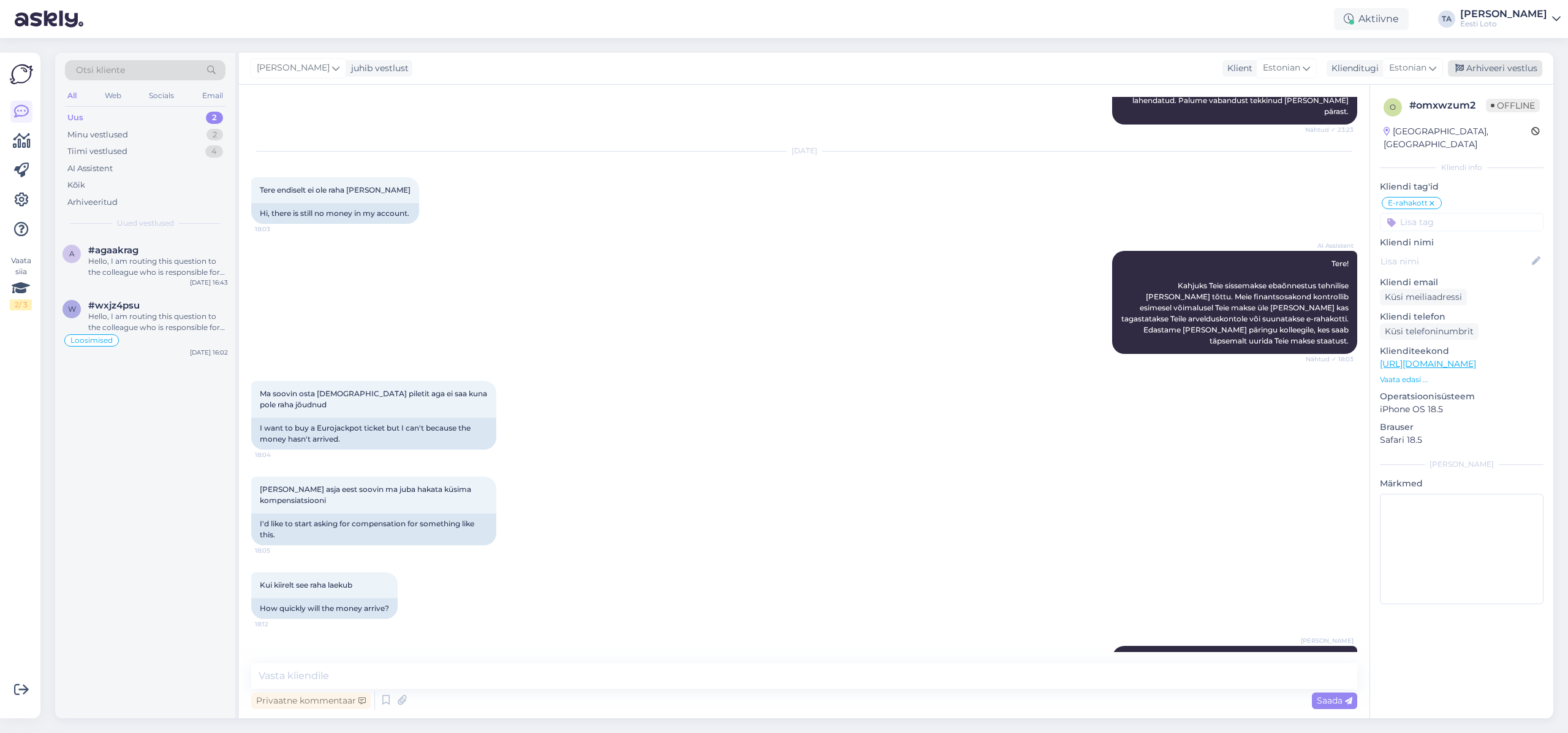
click at [1489, 73] on div "Arhiveeri vestlus" at bounding box center [1496, 68] width 95 height 16
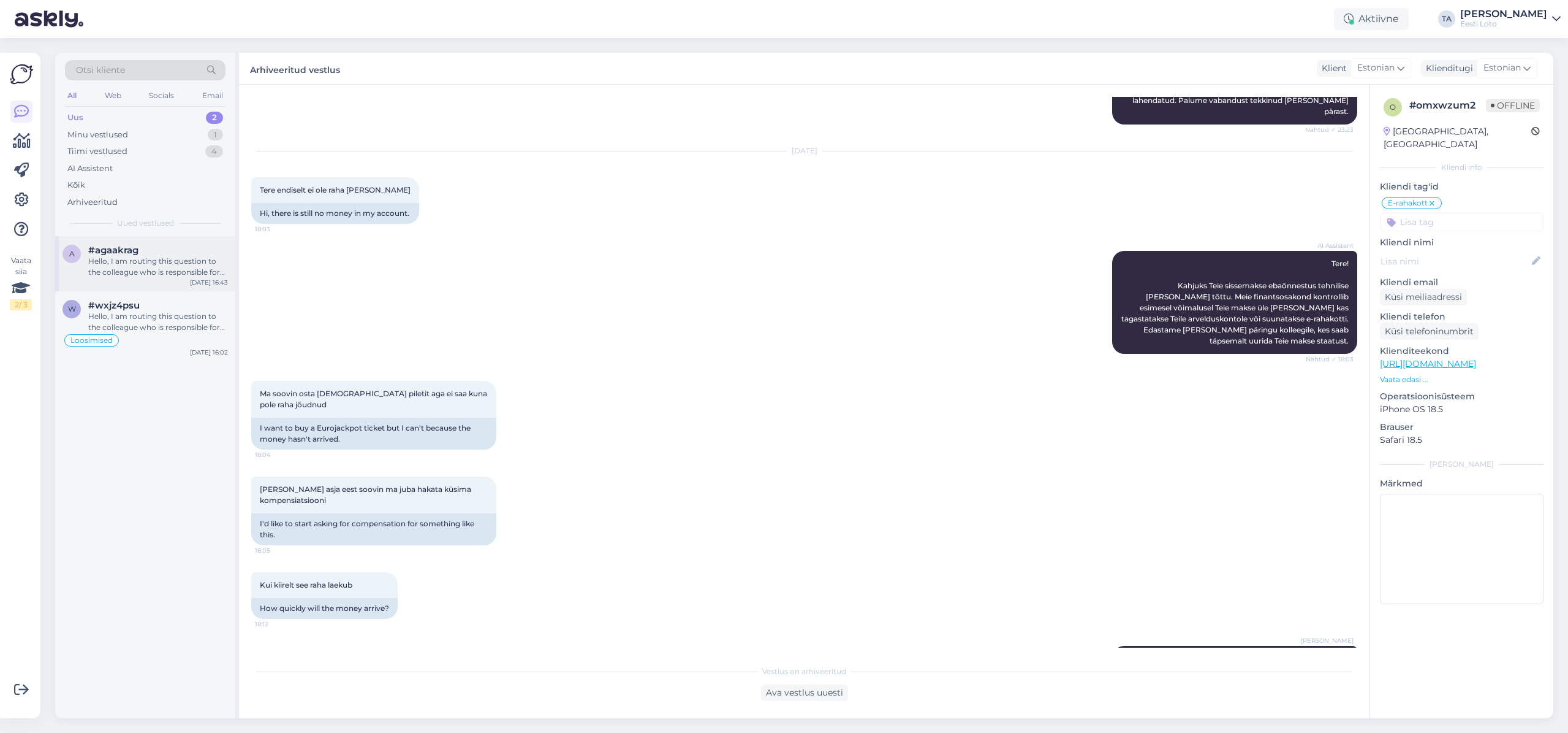
click at [123, 248] on span "#agaakrag" at bounding box center [113, 250] width 50 height 11
